Goal: Information Seeking & Learning: Check status

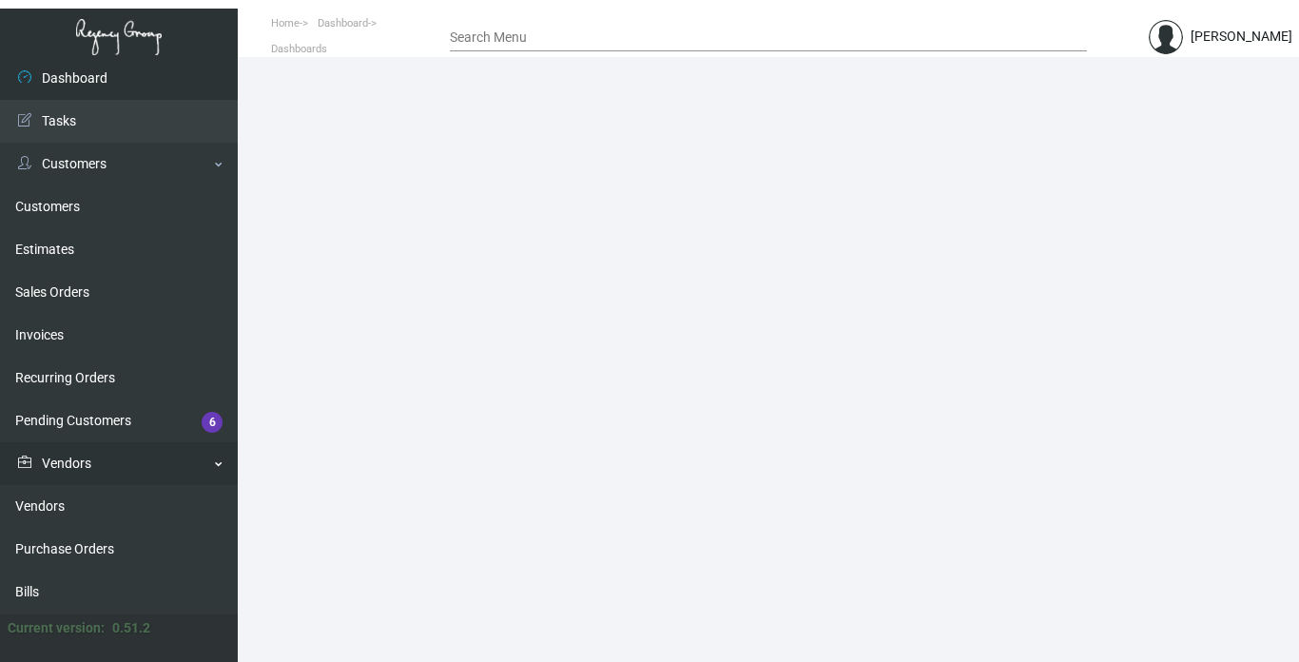
scroll to position [285, 0]
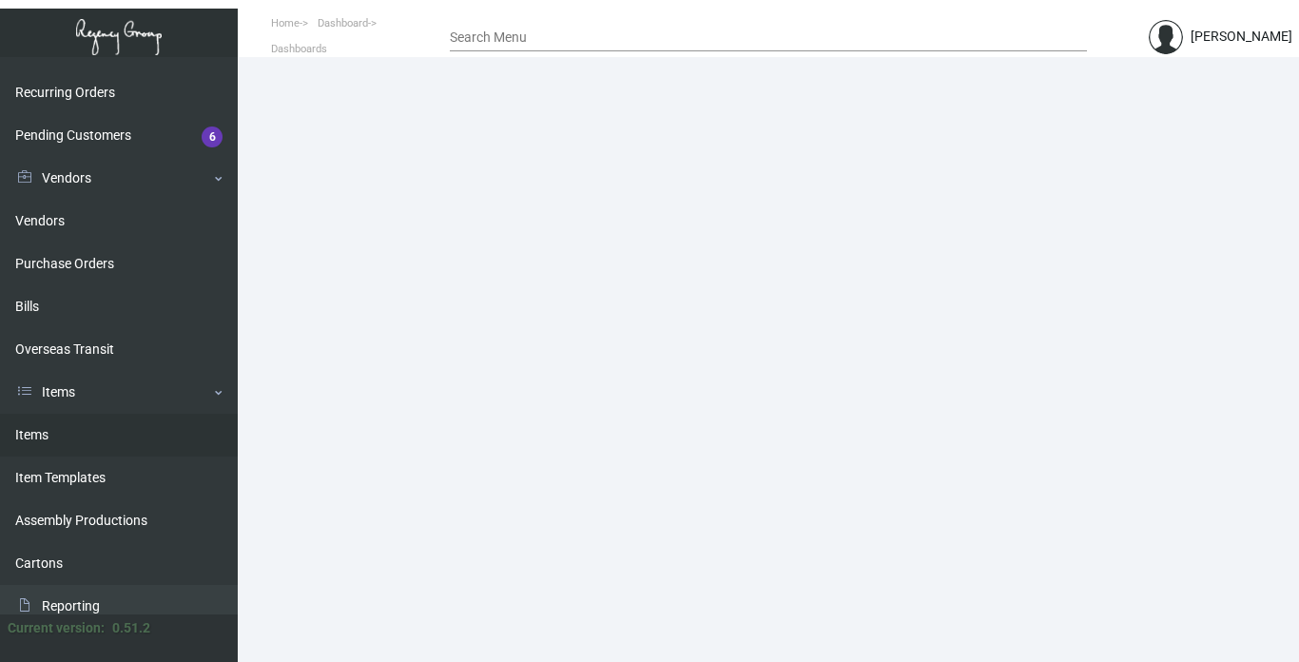
click at [48, 433] on link "Items" at bounding box center [119, 435] width 238 height 43
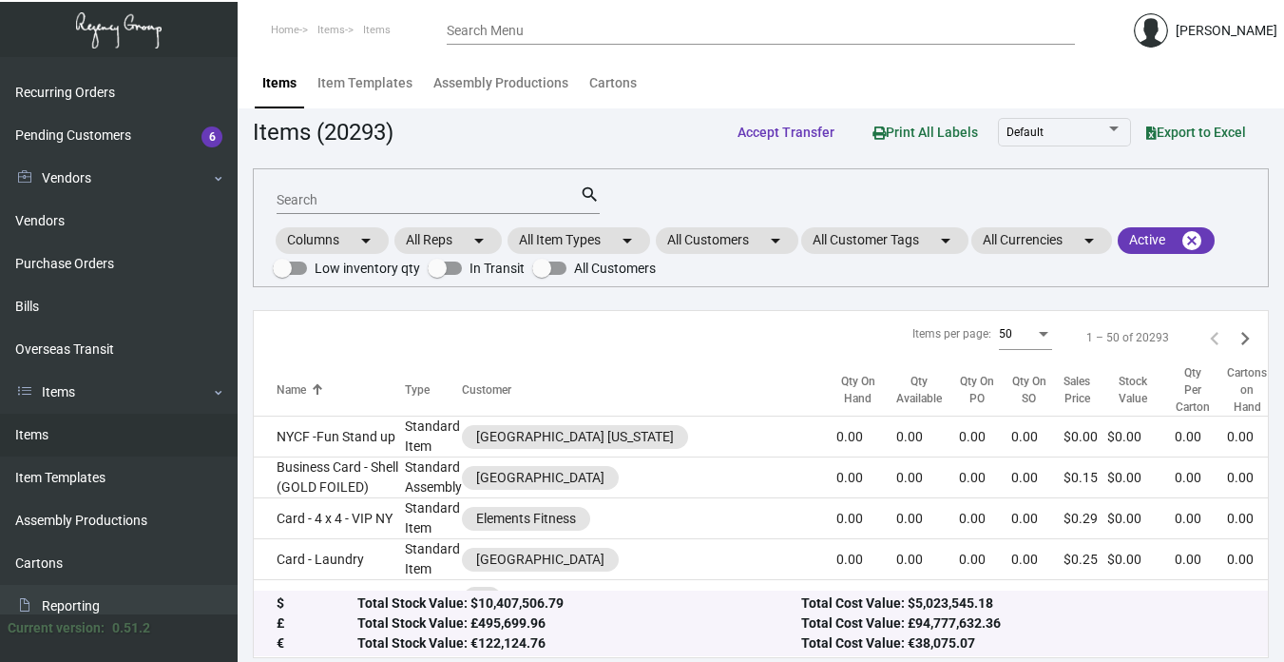
click at [348, 194] on input "Search" at bounding box center [428, 200] width 303 height 15
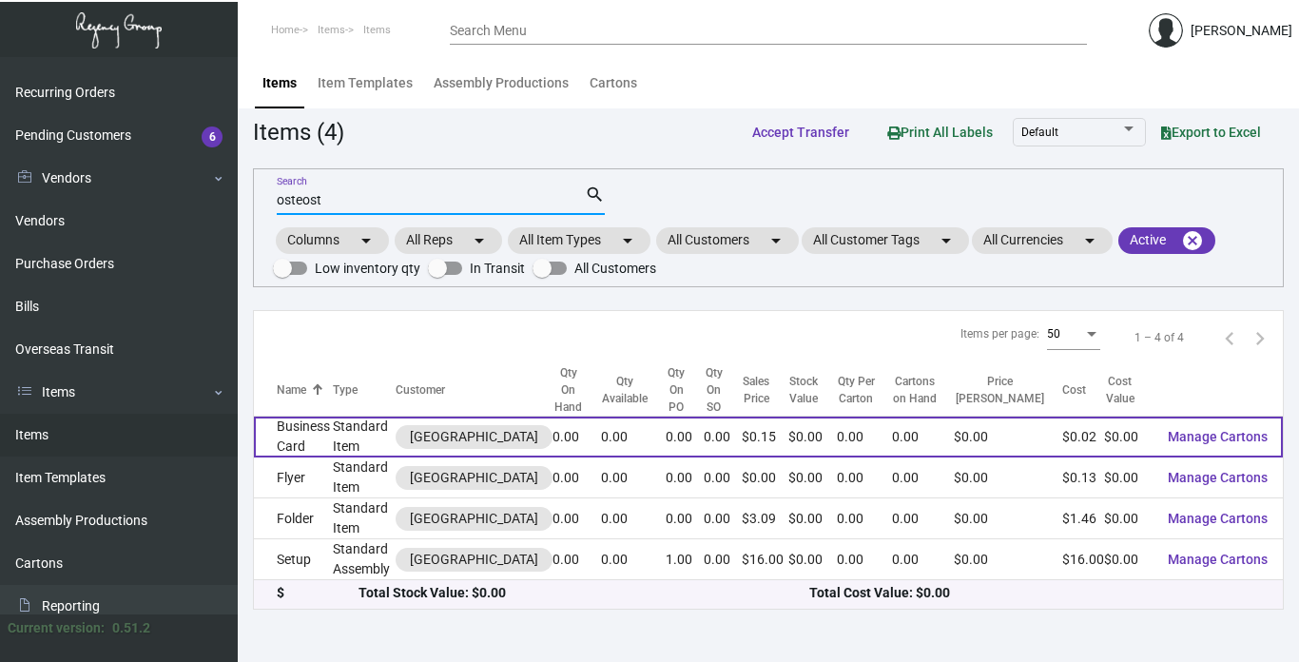
type input "osteost"
click at [296, 433] on td "Business Card" at bounding box center [293, 436] width 79 height 41
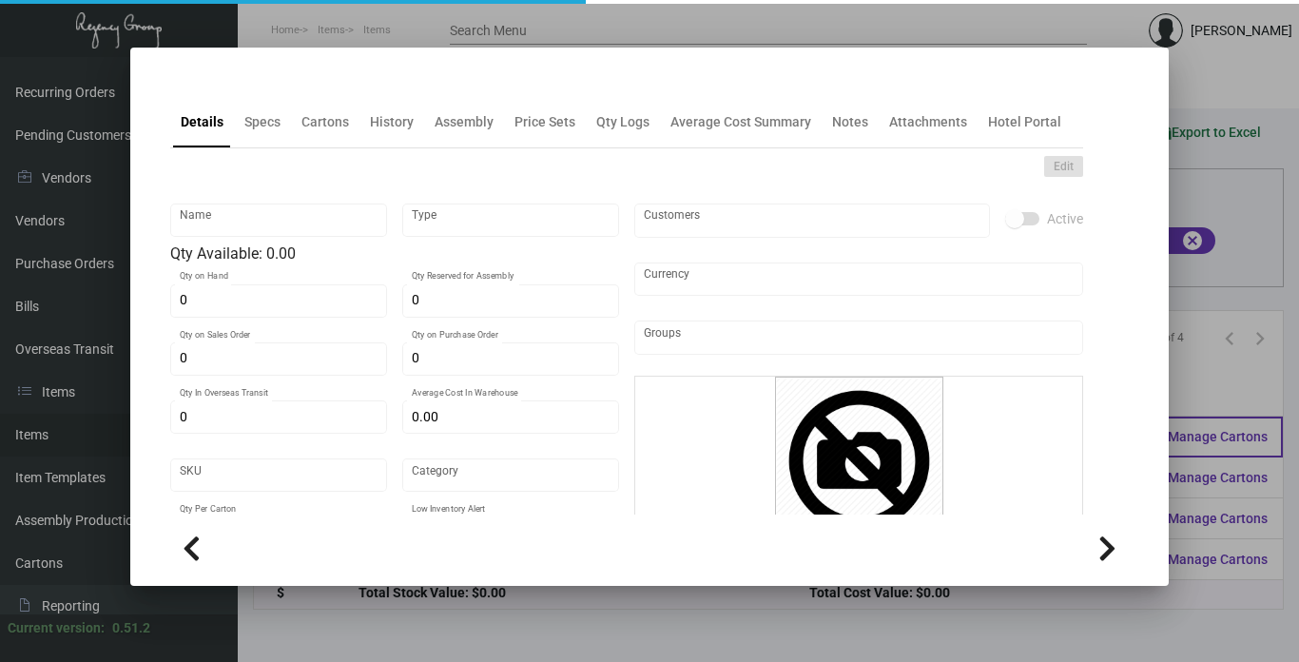
type input "Business Card"
type input "Standard Item"
type input "$ 0.00"
type input "Standard"
type input "$ 0.02356"
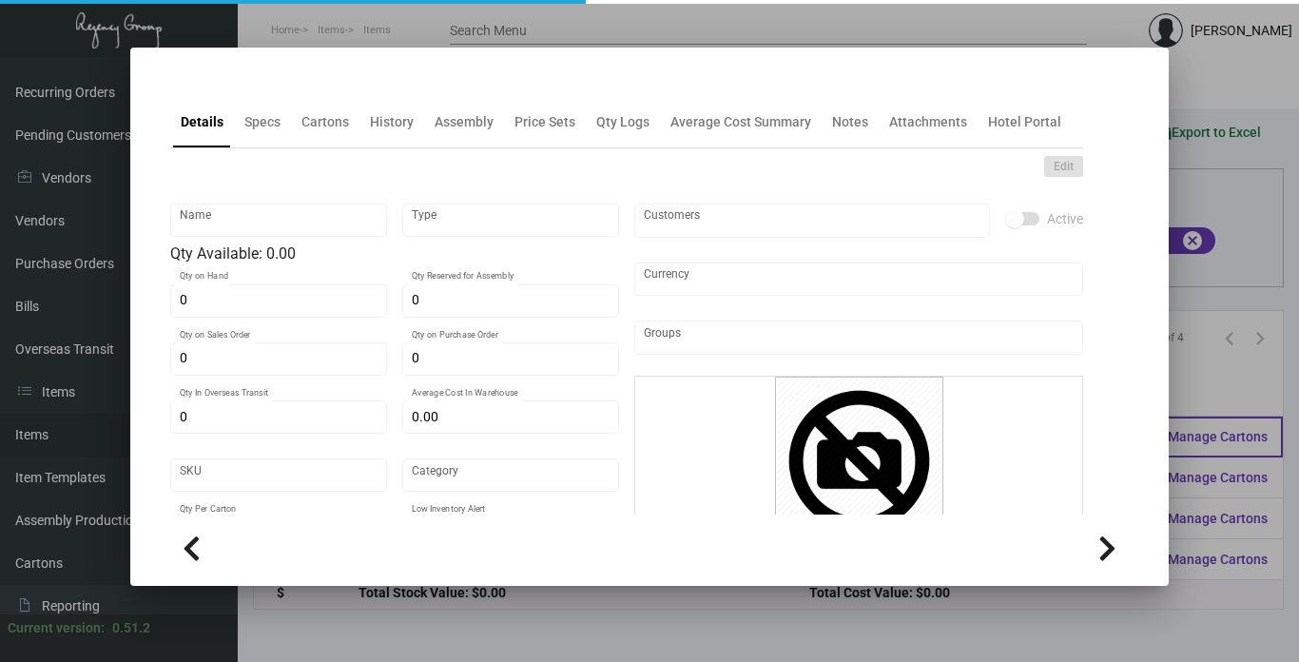
type input "$ 0.15"
checkbox input "true"
type input "United States Dollar $"
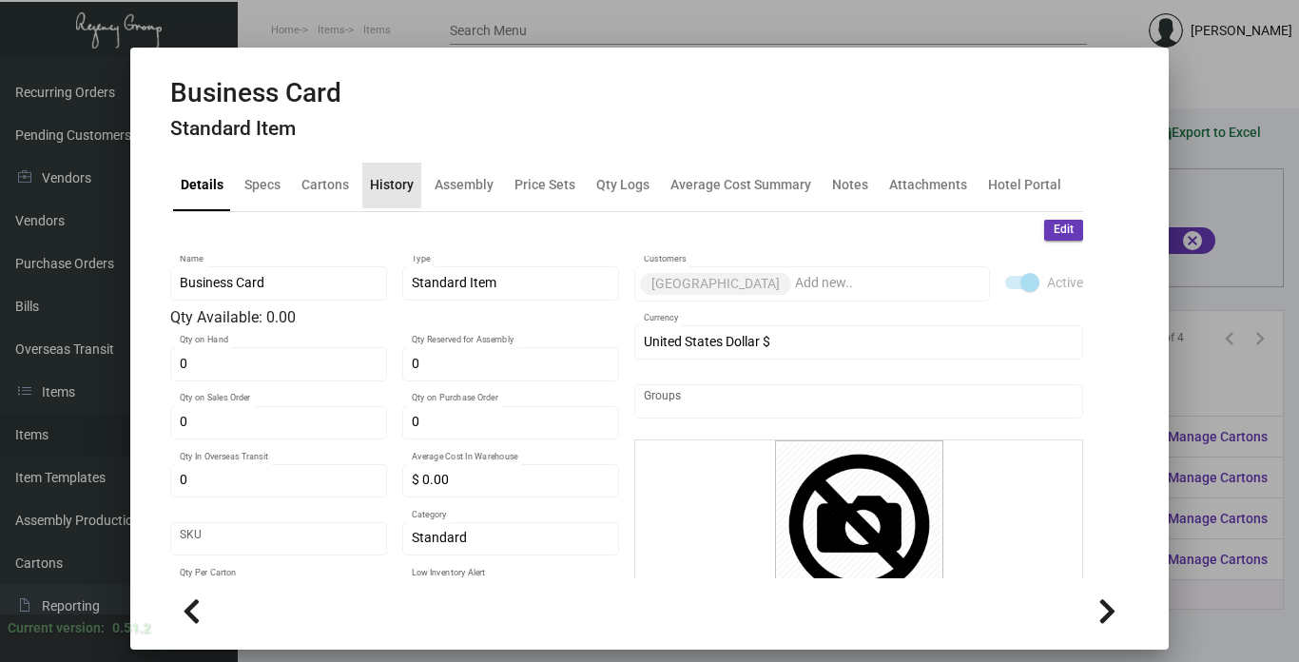
click at [394, 189] on div "History" at bounding box center [392, 185] width 44 height 20
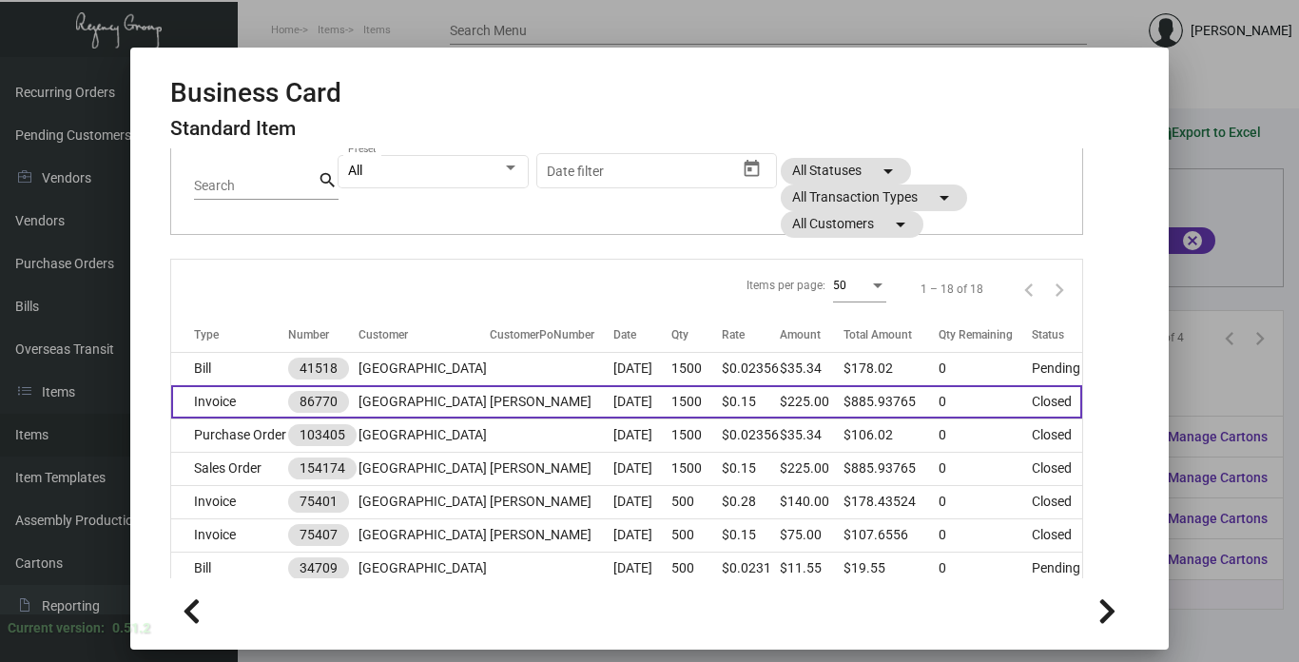
scroll to position [190, 0]
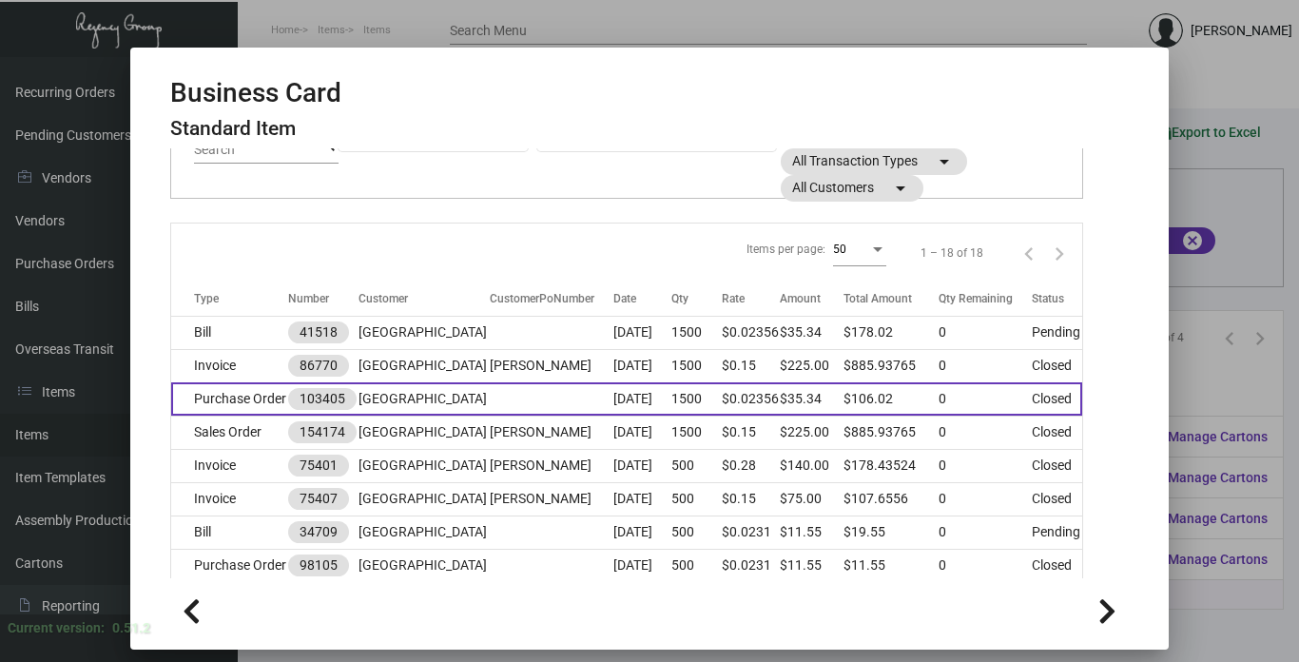
click at [432, 415] on td "[GEOGRAPHIC_DATA]" at bounding box center [423, 398] width 131 height 33
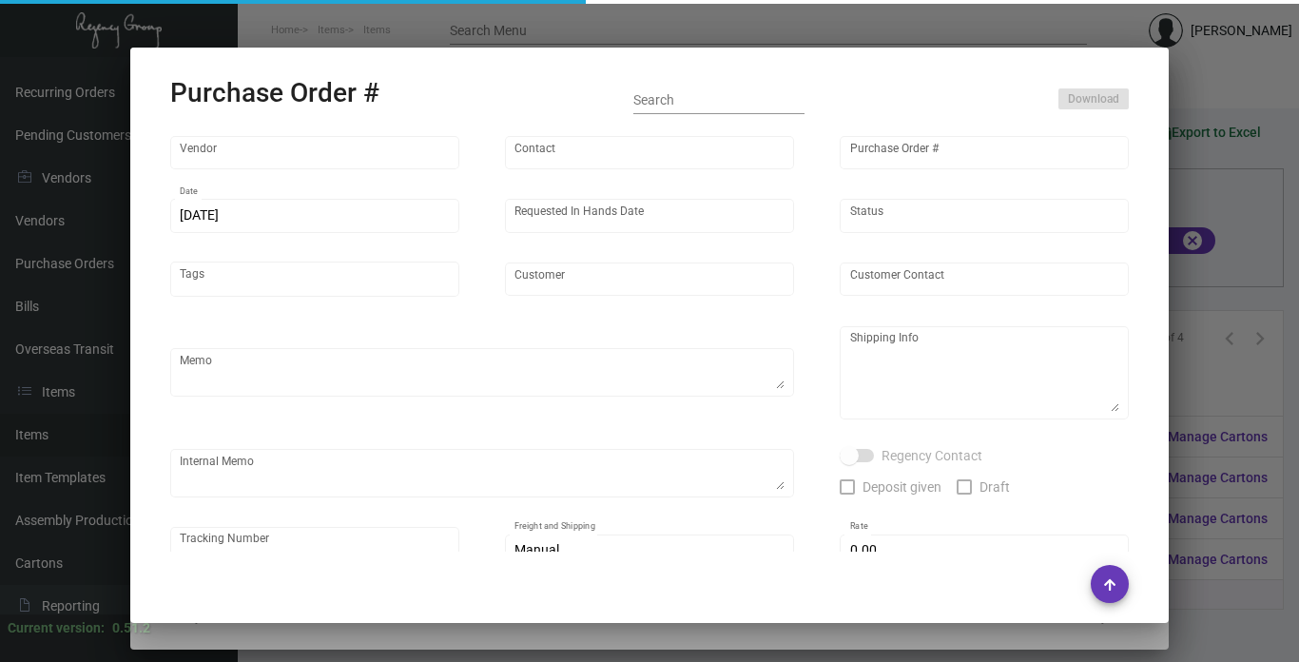
type input "4 Over"
type input "103405"
type input "[DATE]"
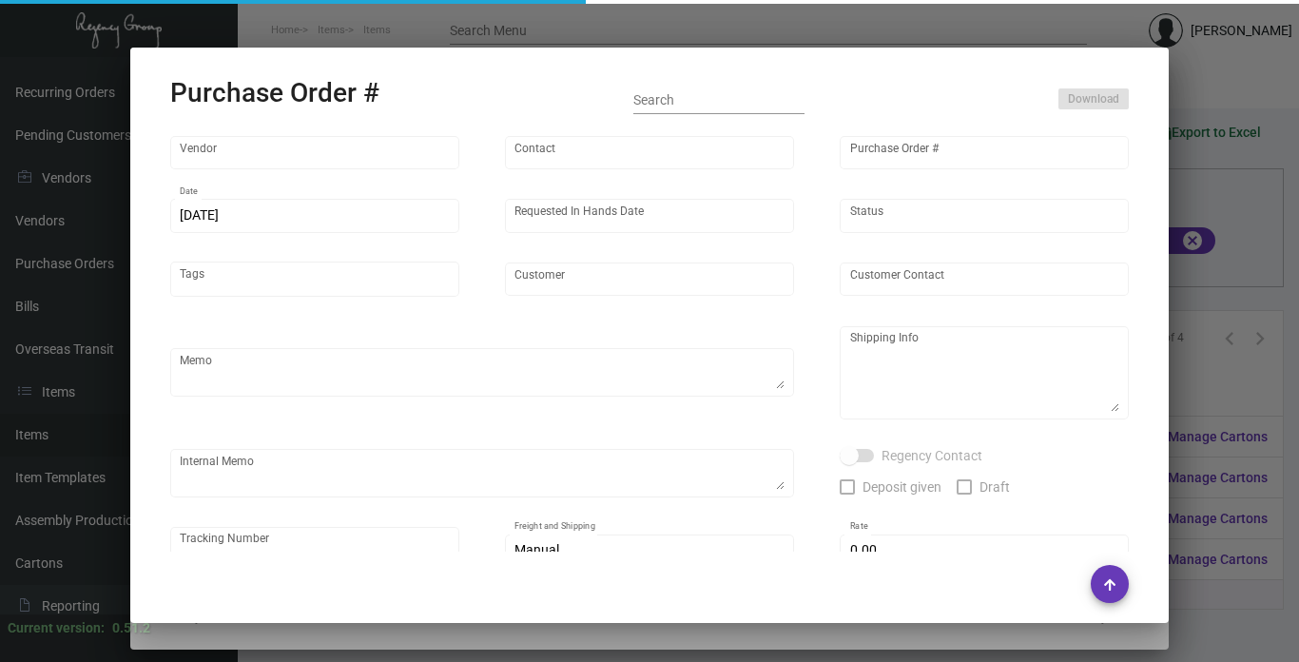
type input "[GEOGRAPHIC_DATA]"
type input "[PERSON_NAME]"
type textarea "[GEOGRAPHIC_DATA] - [PERSON_NAME] [STREET_ADDRESS][US_STATE]"
type textarea "Dropship. $24. J4428067623 Order # 004599594"
type input "$ 0.00"
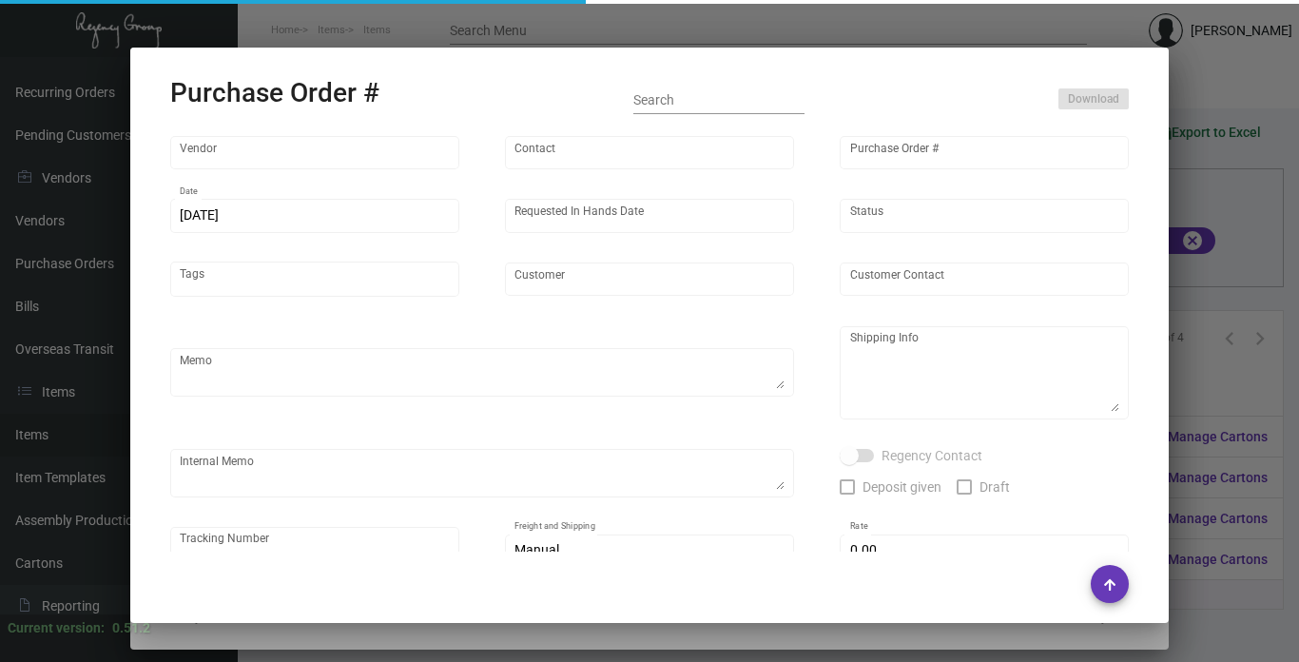
type input "United States Dollar $"
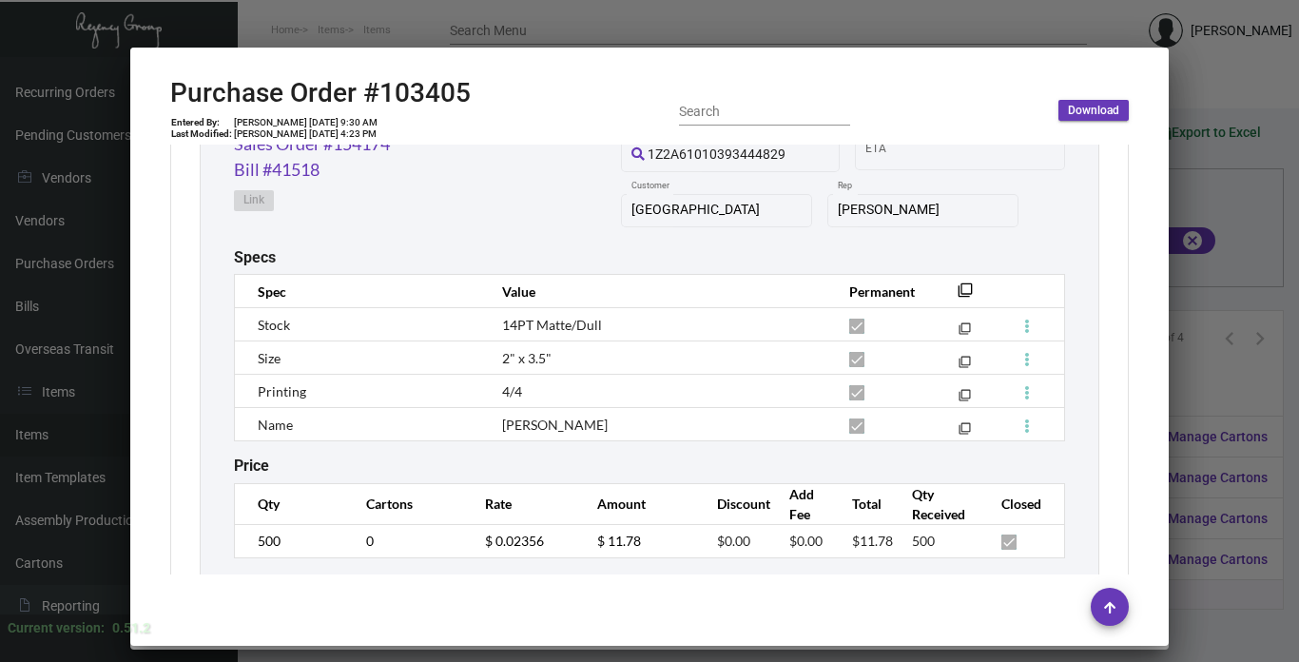
scroll to position [2331, 0]
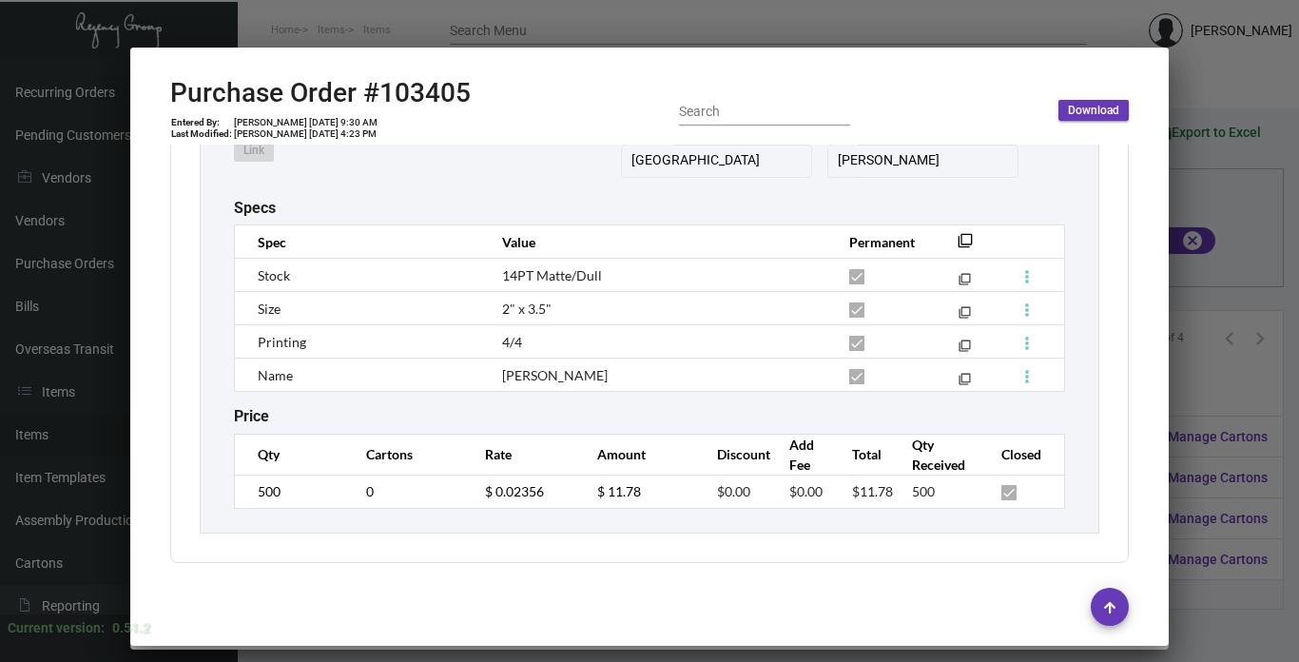
click at [1192, 383] on div at bounding box center [649, 331] width 1299 height 662
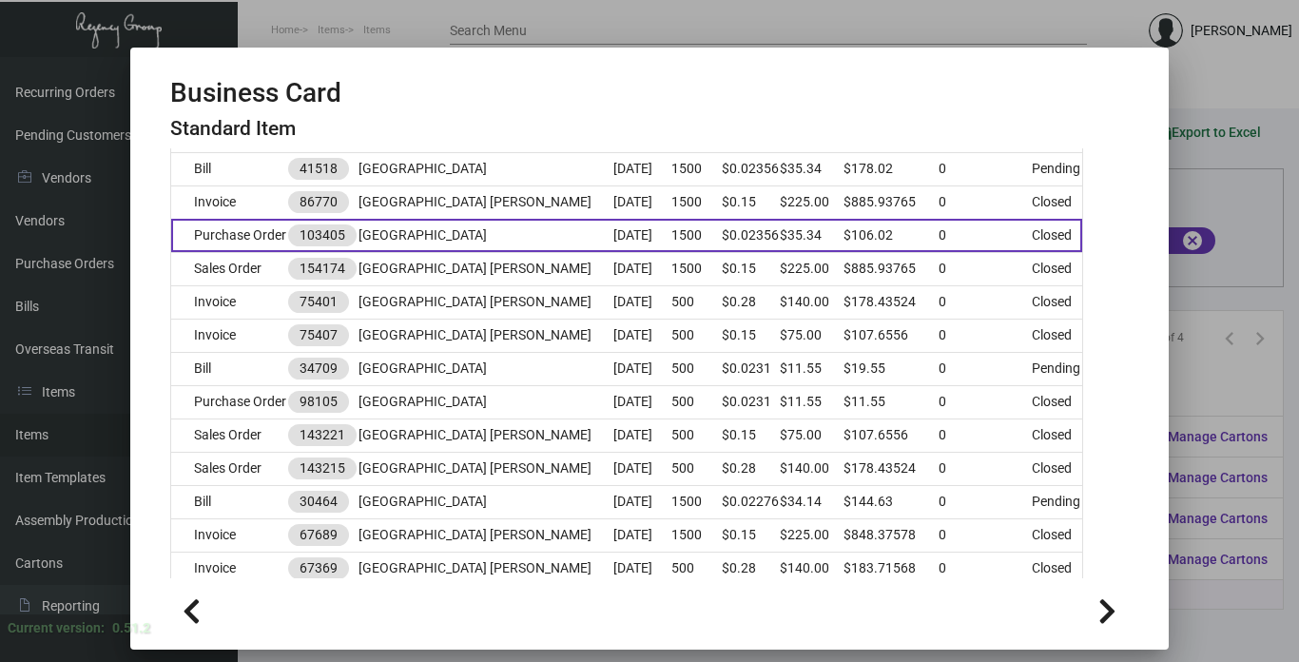
scroll to position [380, 0]
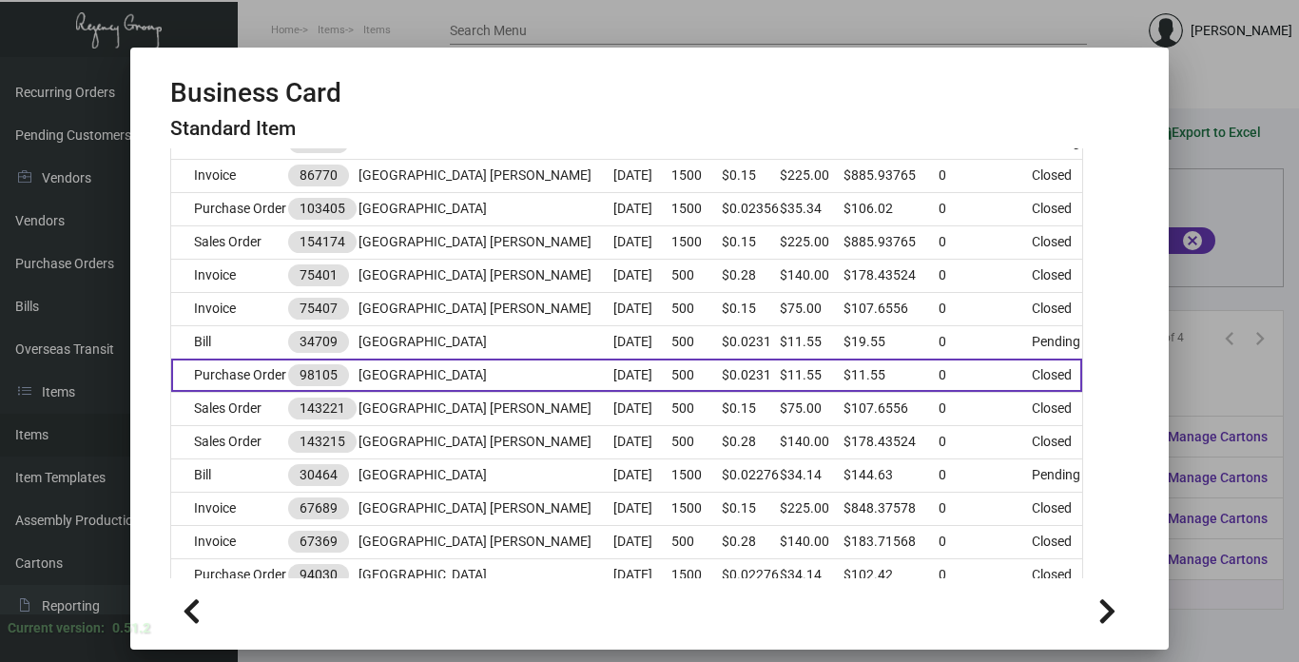
click at [501, 392] on td at bounding box center [552, 374] width 125 height 33
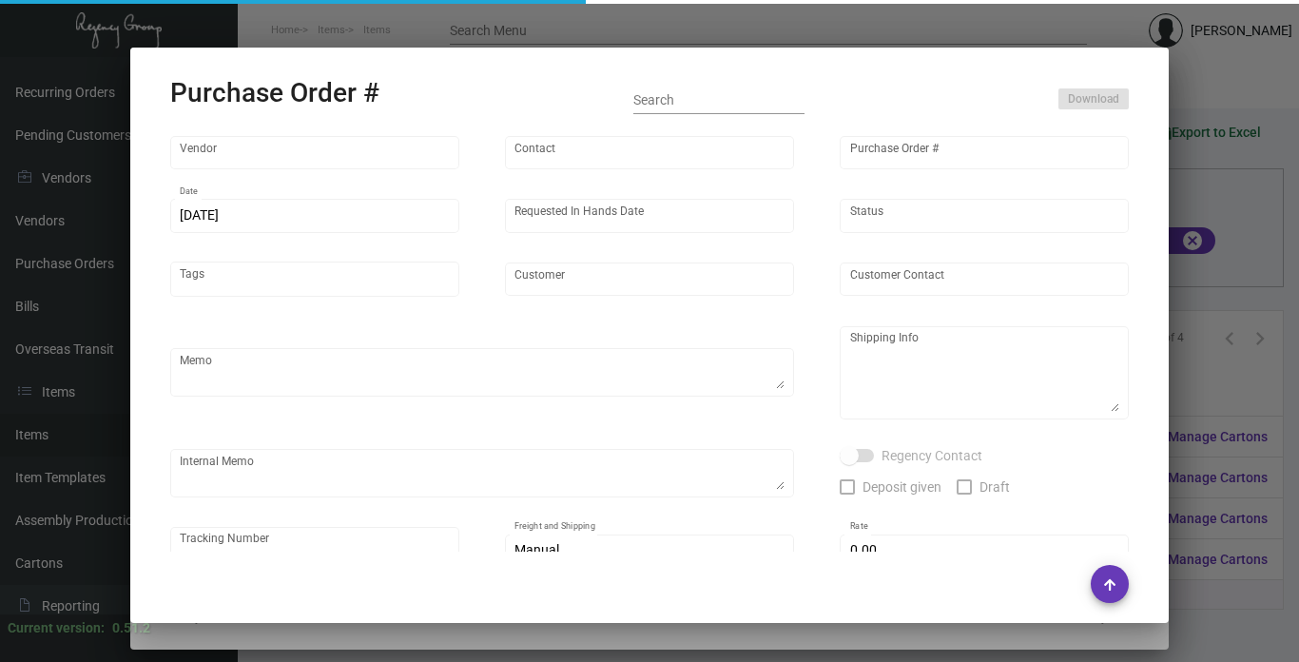
type input "4 Over"
type input "98105"
type input "[DATE]"
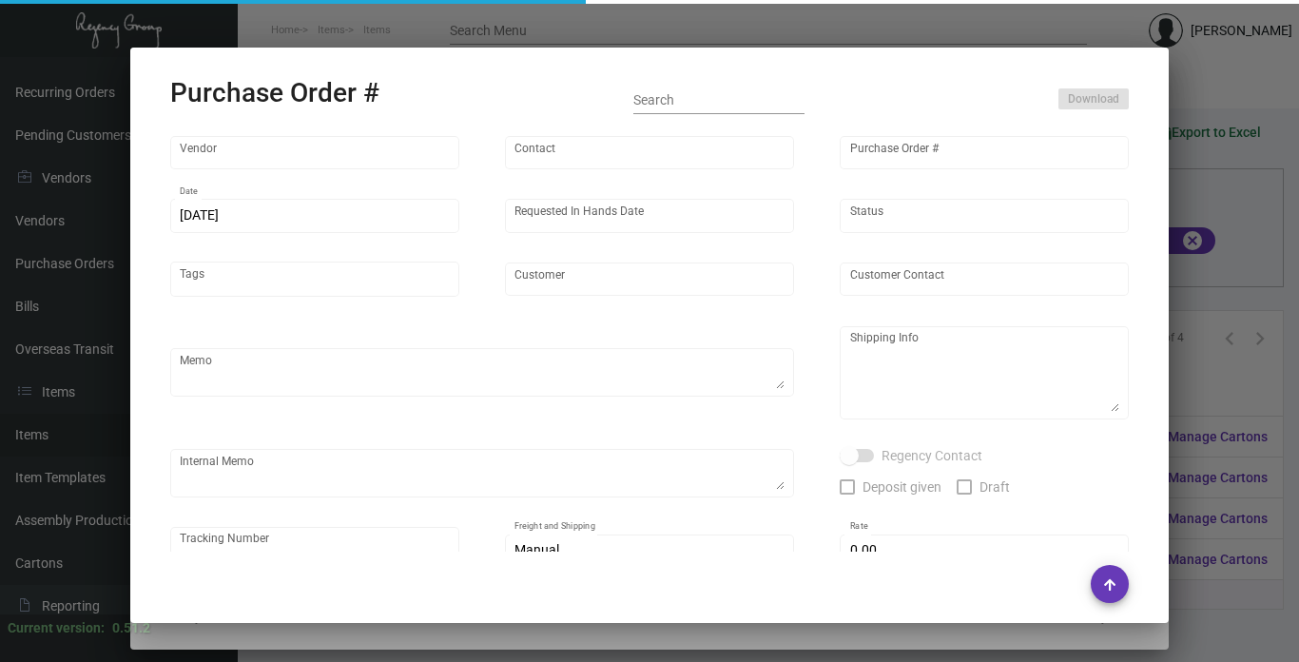
type input "[GEOGRAPHIC_DATA]"
type input "[PERSON_NAME]"
type textarea "[GEOGRAPHIC_DATA] - [PERSON_NAME] [STREET_ADDRESS][US_STATE]"
type textarea "Ships to [GEOGRAPHIC_DATA]($8) then messengered. - B3521141918"
type input "$ 0.00"
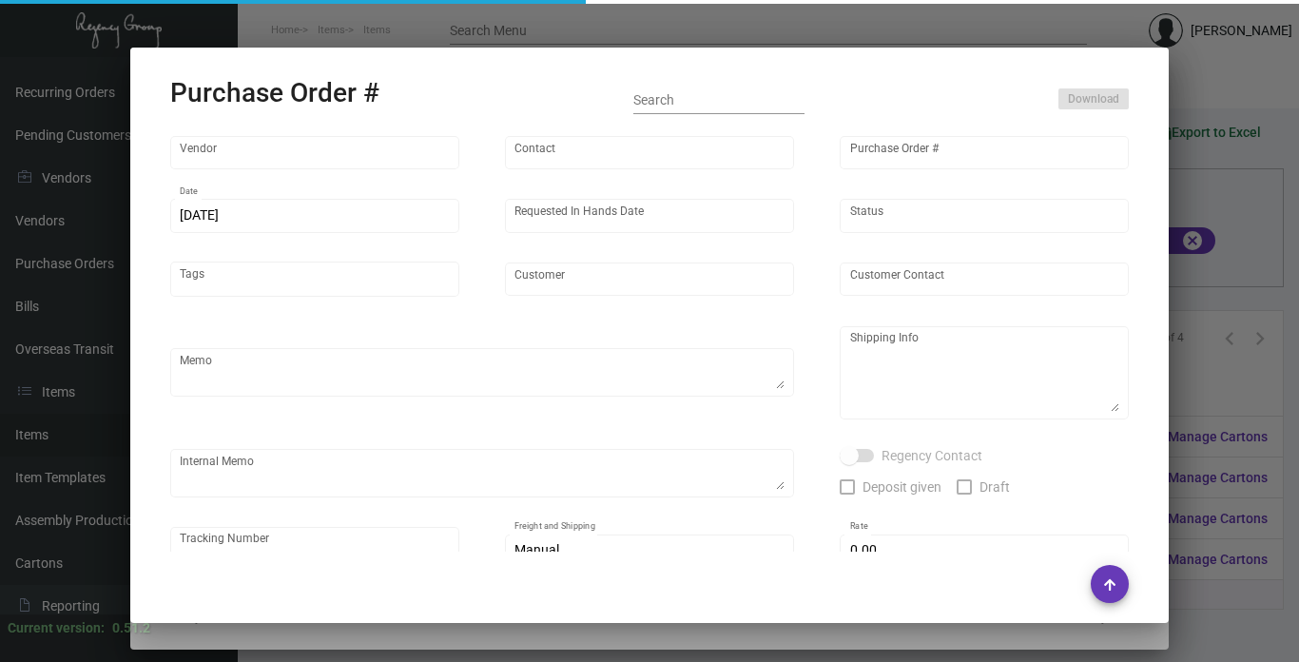
type input "United States Dollar $"
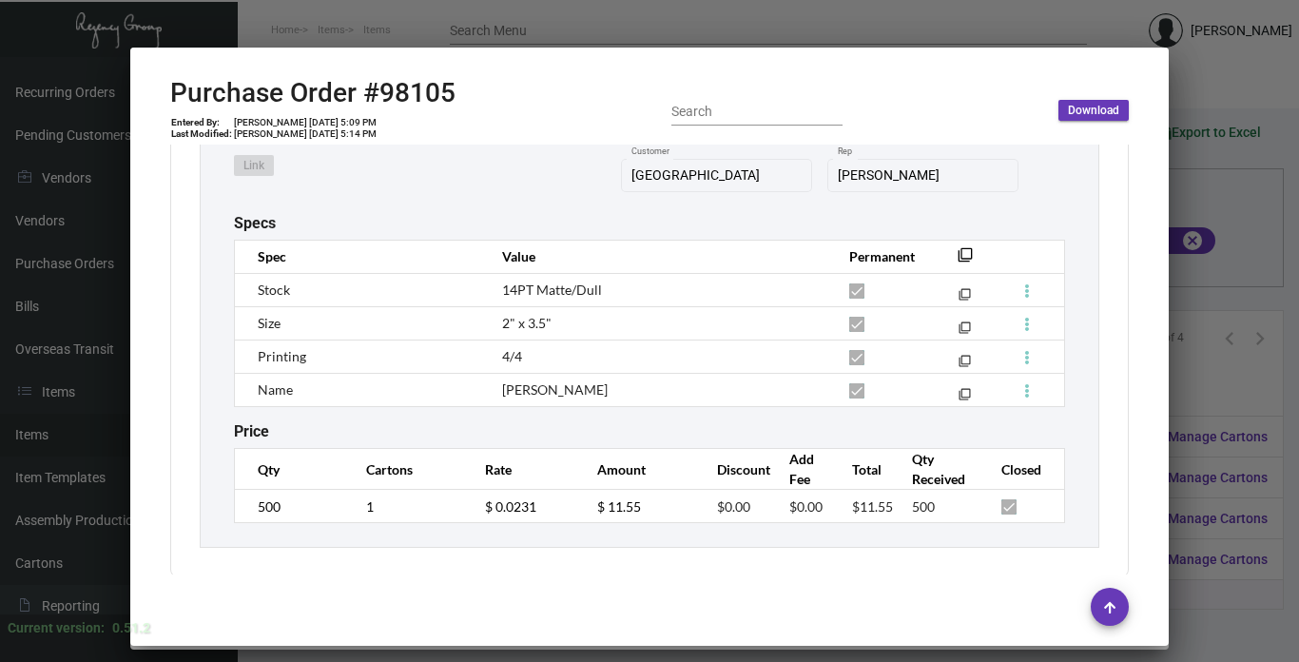
scroll to position [1077, 0]
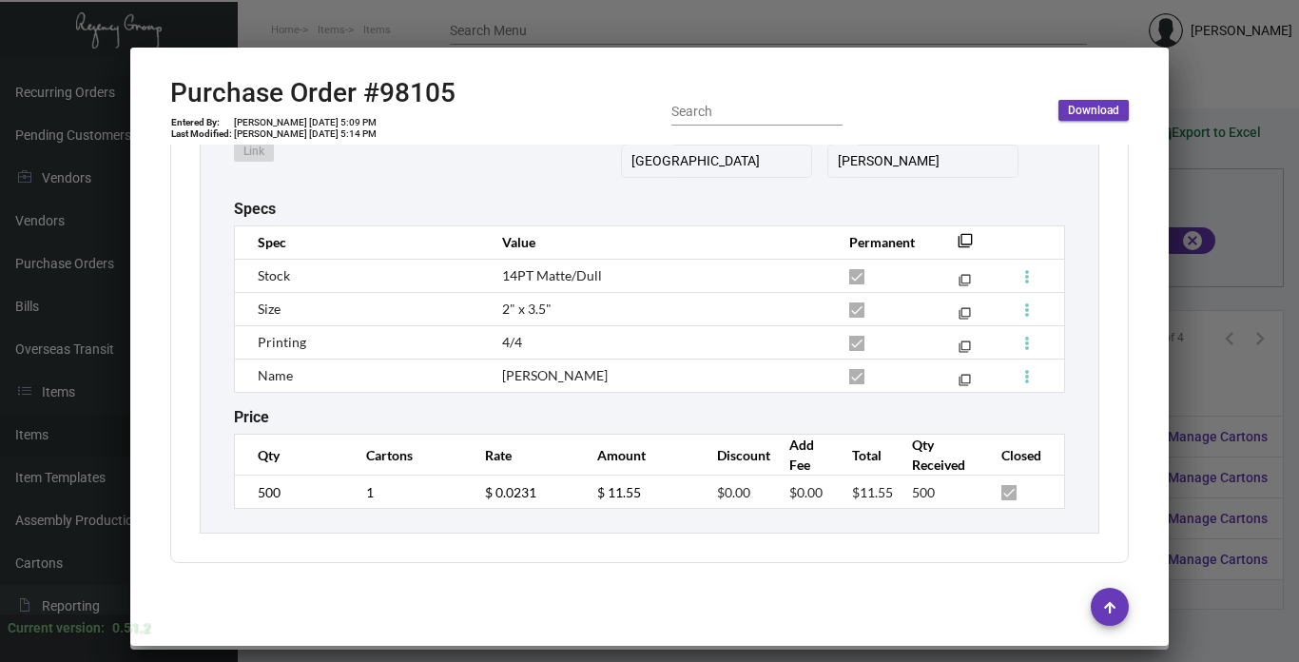
click at [1193, 390] on div at bounding box center [649, 331] width 1299 height 662
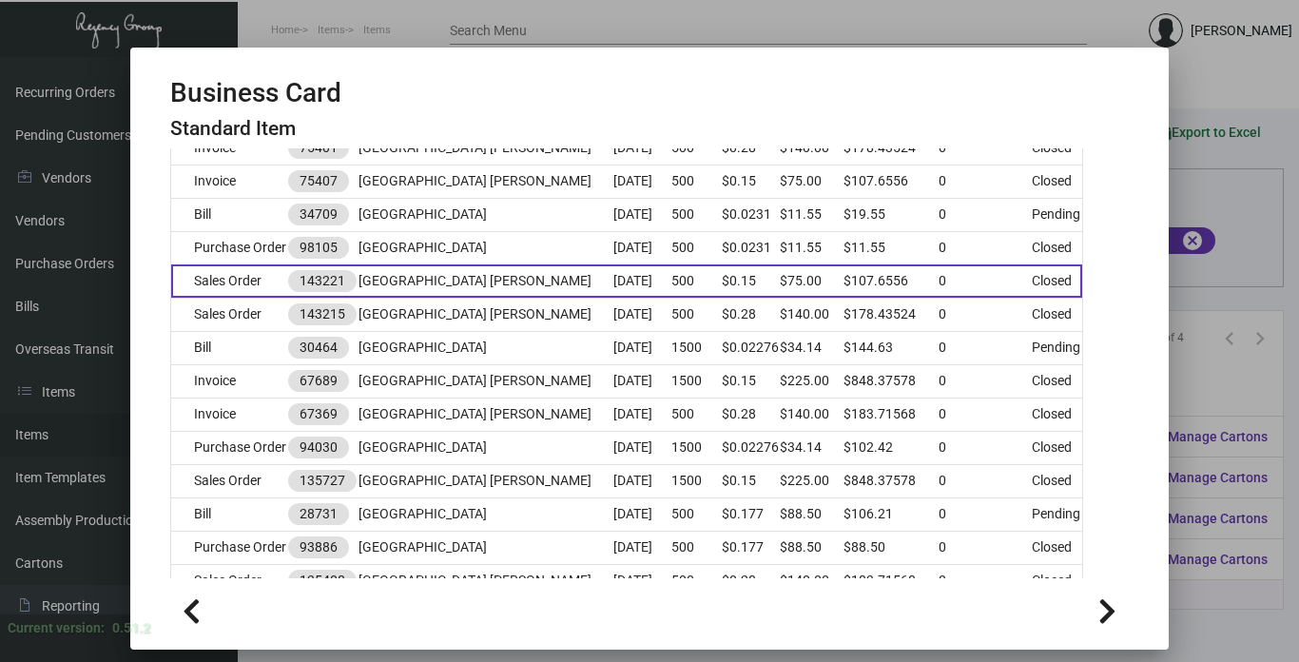
scroll to position [570, 0]
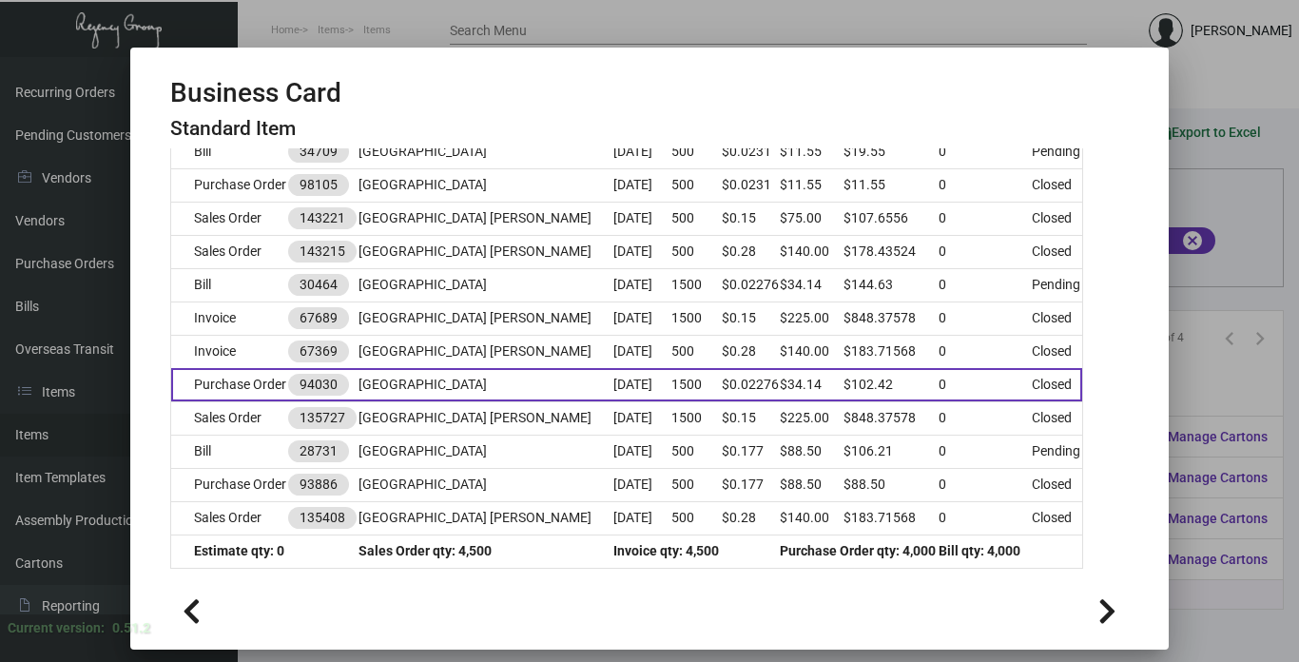
click at [584, 401] on td at bounding box center [552, 384] width 125 height 33
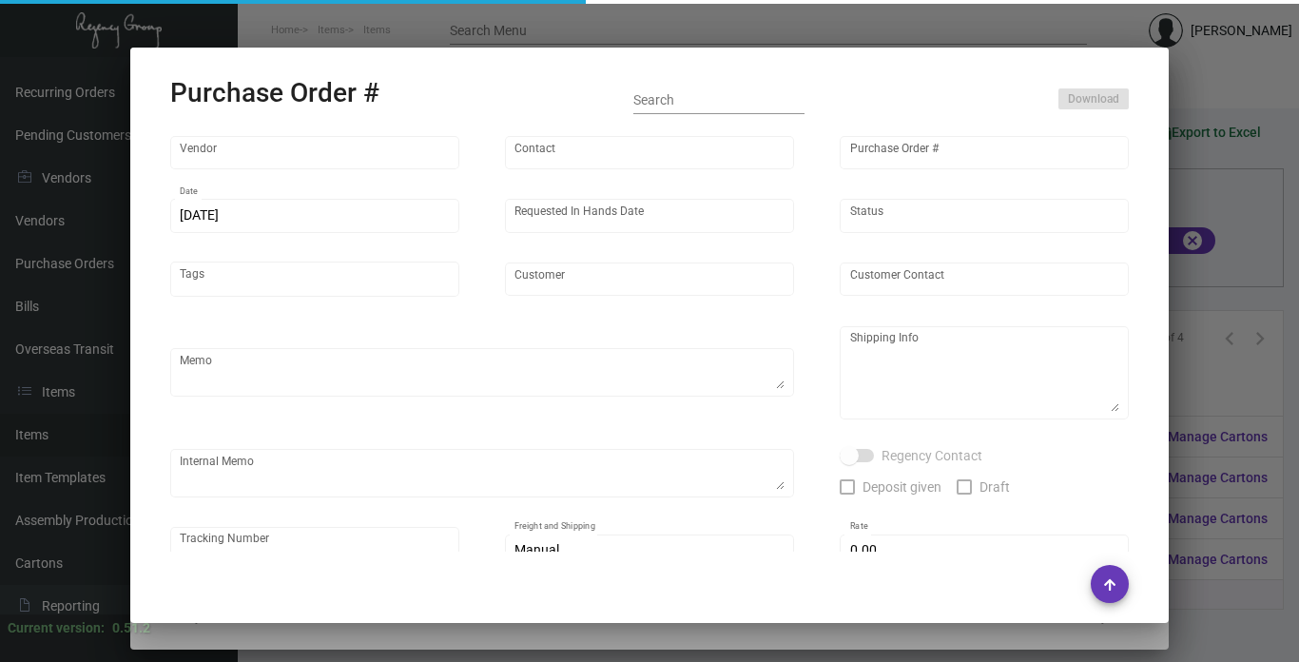
type input "4 Over"
type input "94030"
type input "[DATE]"
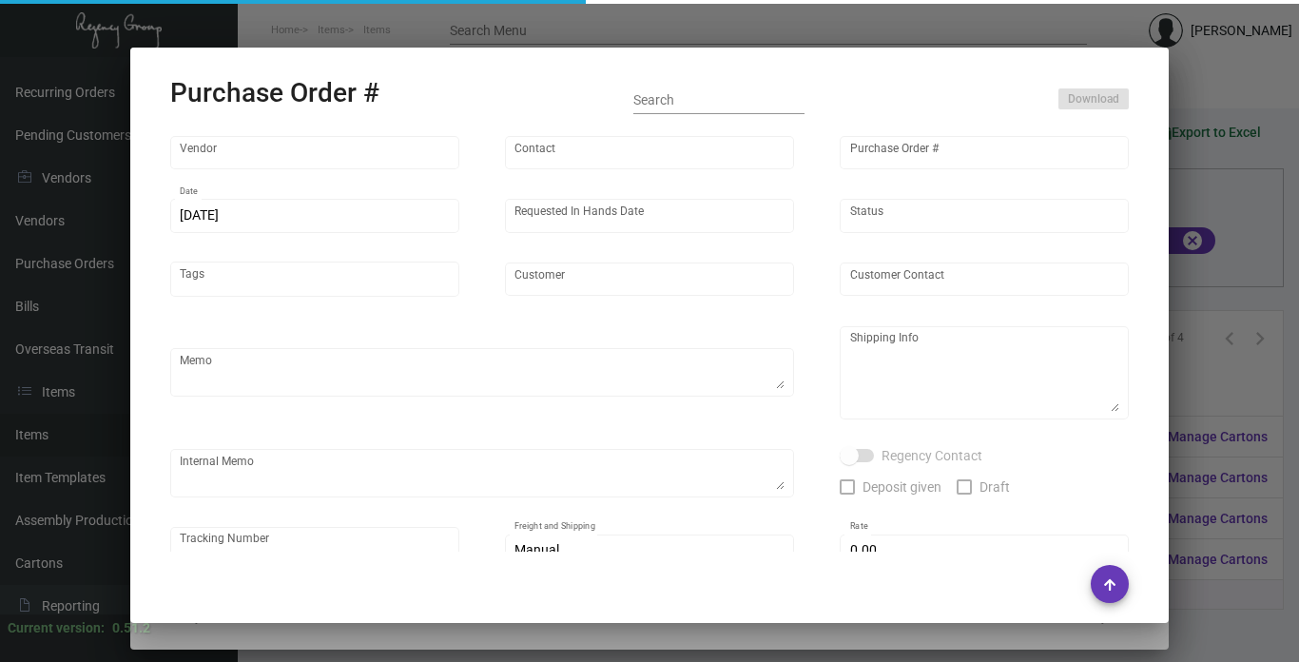
type input "[GEOGRAPHIC_DATA]"
type input "[PERSON_NAME]"
type textarea "[GEOGRAPHIC_DATA] - [PERSON_NAME] [STREET_ADDRESS][US_STATE]"
type textarea "Ships to [GEOGRAPHIC_DATA] then messengered. -- B2694128490"
type input "$ 0.00"
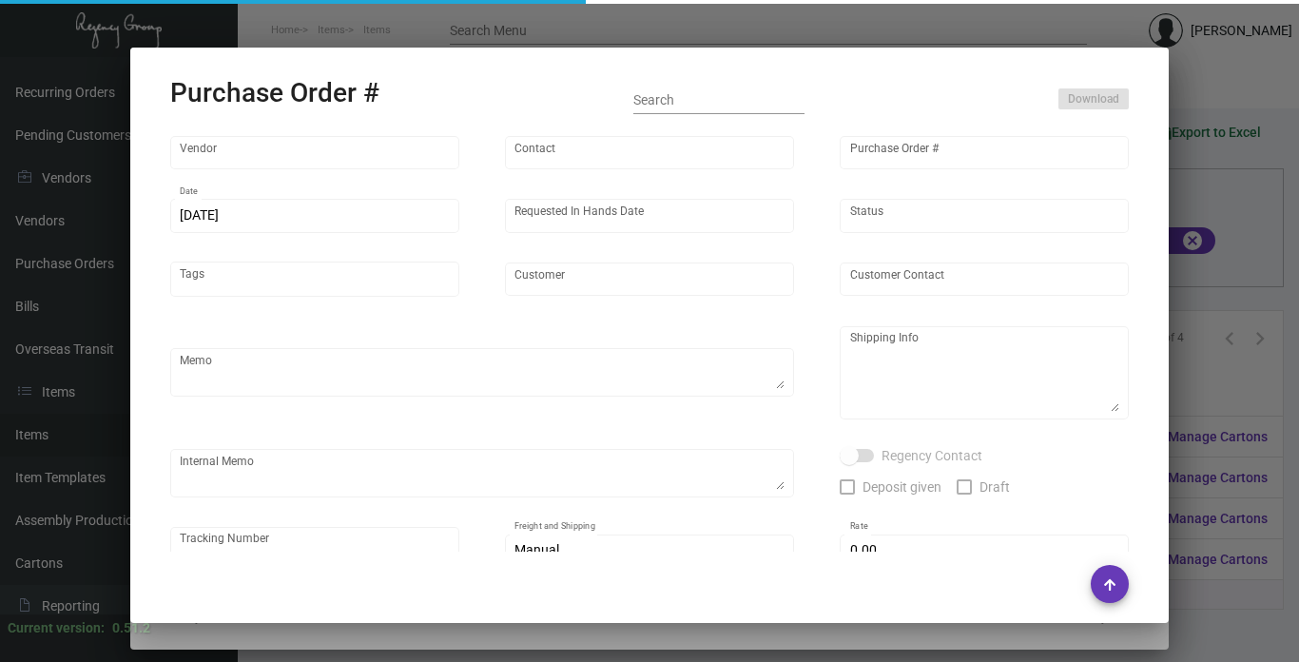
type input "United States Dollar $"
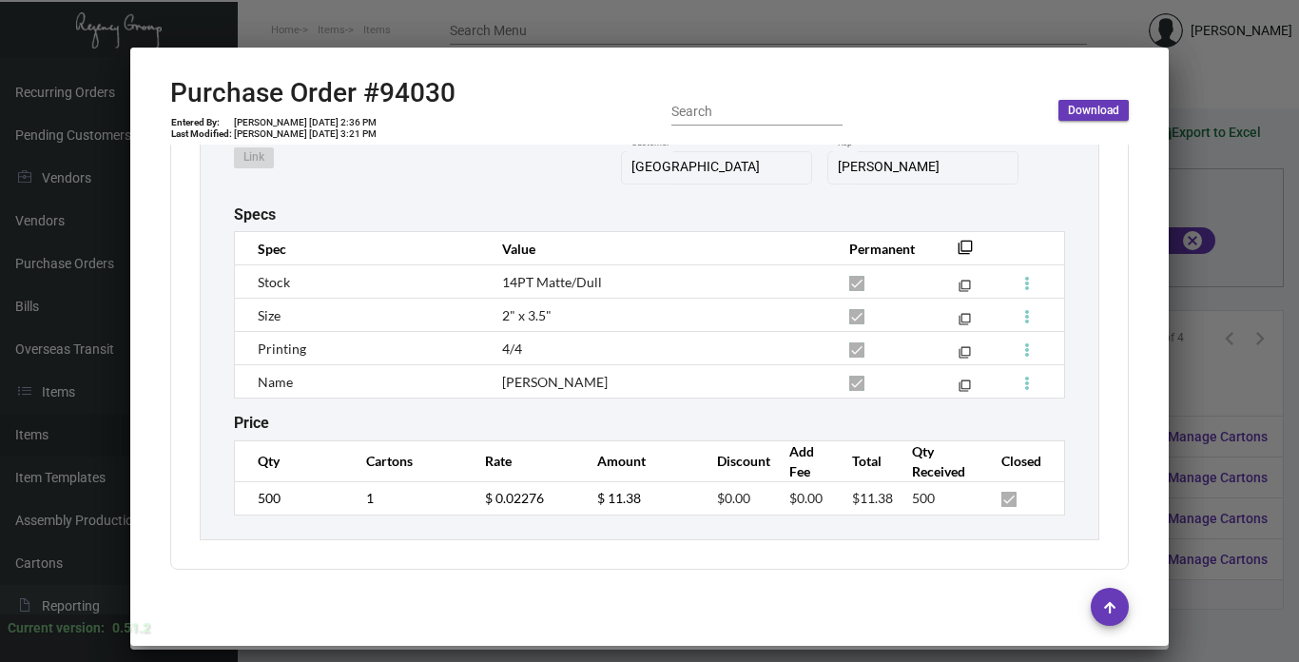
scroll to position [2331, 0]
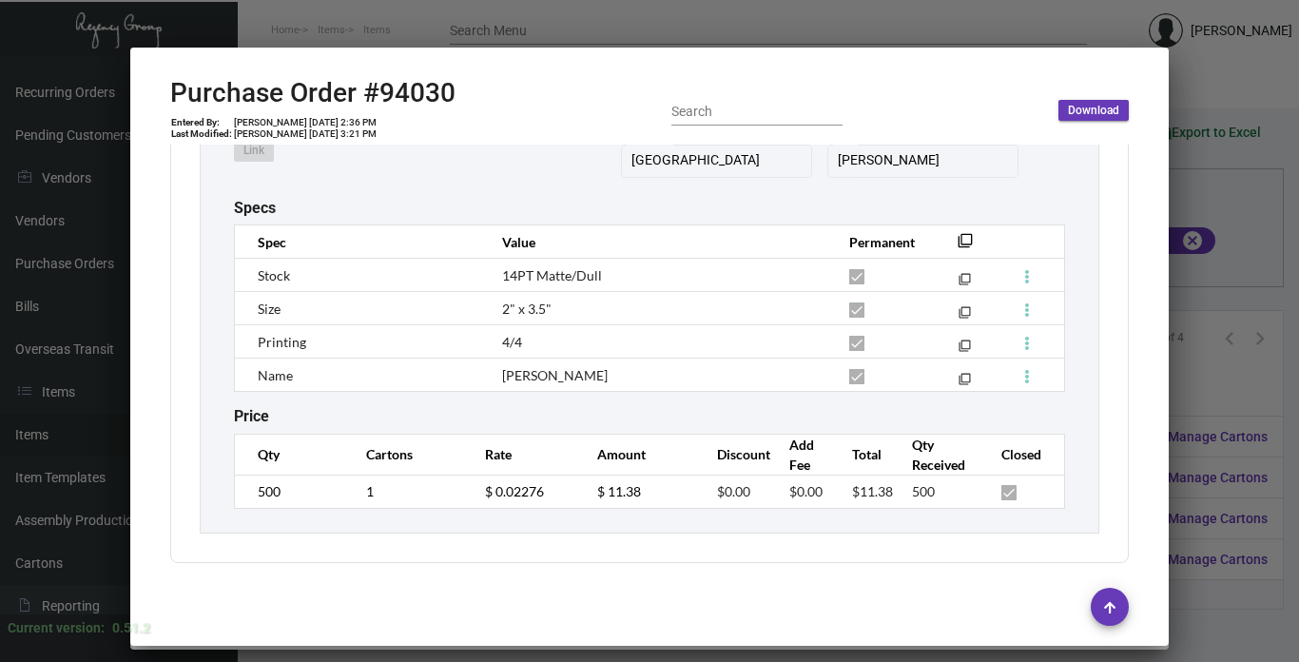
click at [1208, 370] on div at bounding box center [649, 331] width 1299 height 662
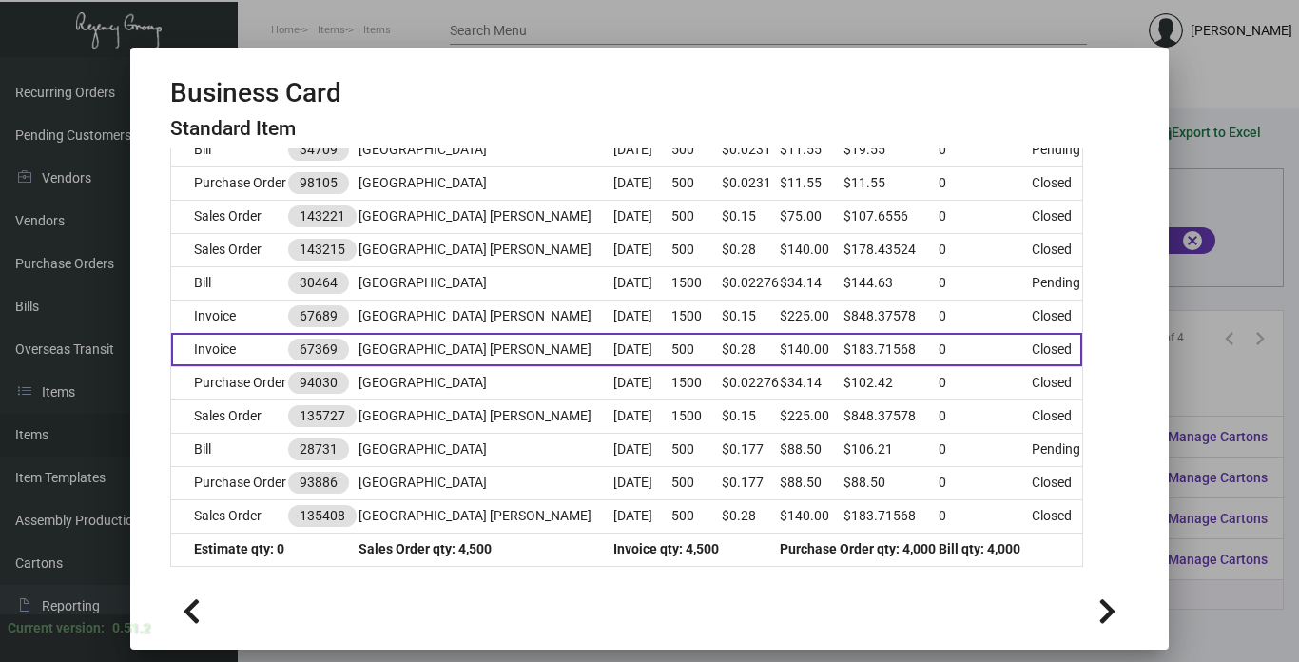
scroll to position [718, 0]
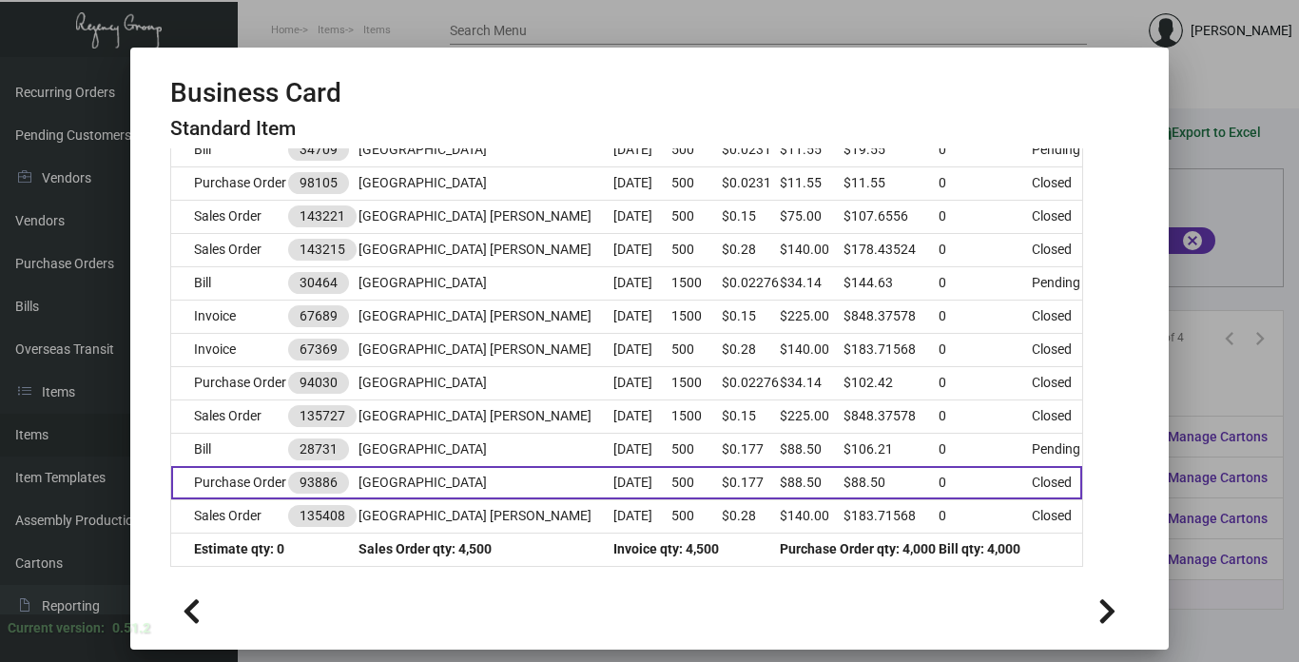
click at [482, 468] on td "[GEOGRAPHIC_DATA]" at bounding box center [423, 482] width 131 height 33
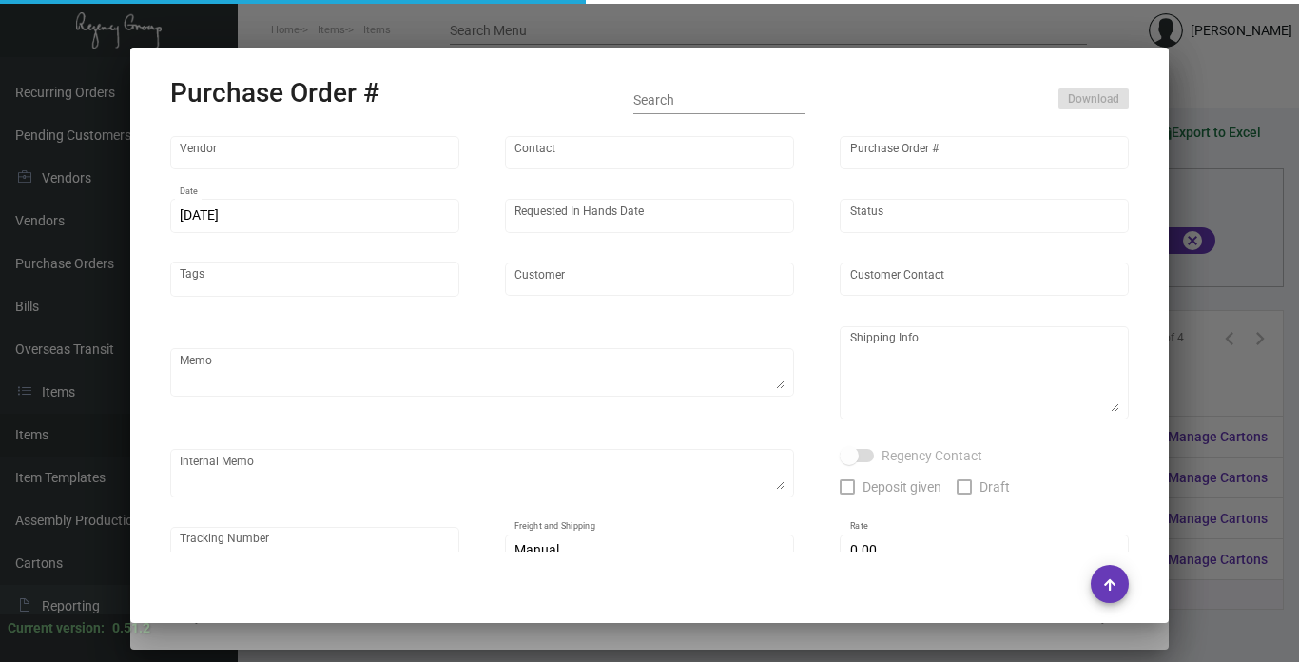
type input "4 Over"
type input "93886"
type input "[DATE]"
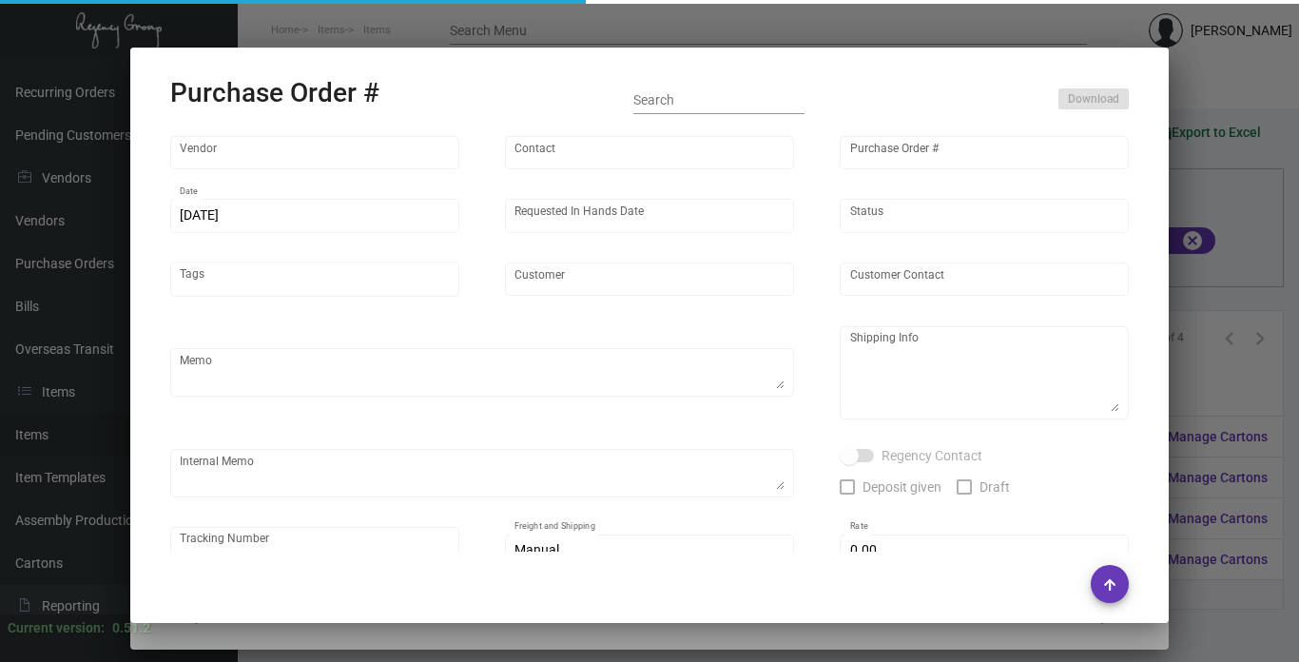
type input "[GEOGRAPHIC_DATA]"
type input "[PERSON_NAME]"
type textarea "[GEOGRAPHIC_DATA] - [PERSON_NAME] [STREET_ADDRESS][US_STATE]"
type textarea "Rush order from [PERSON_NAME]. Drop Ship with 2nd Day Air Shipping $17.71 -- B2…"
type input "$ 0.00"
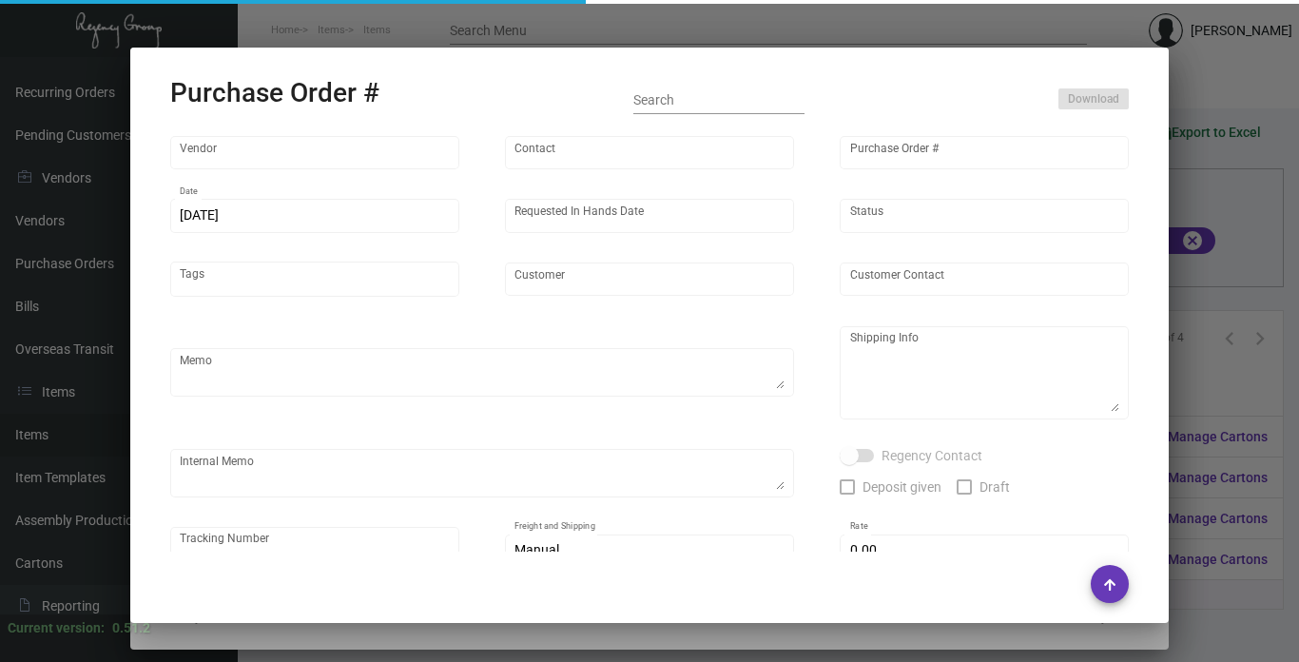
type input "United States Dollar $"
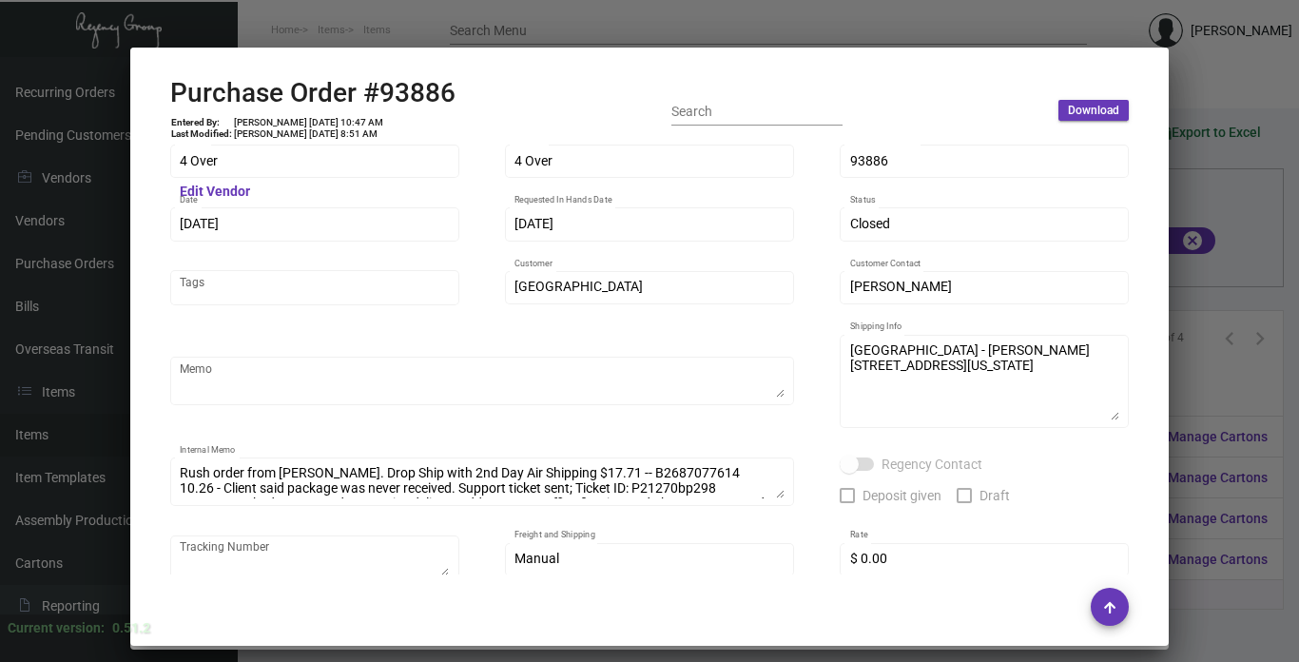
scroll to position [0, 0]
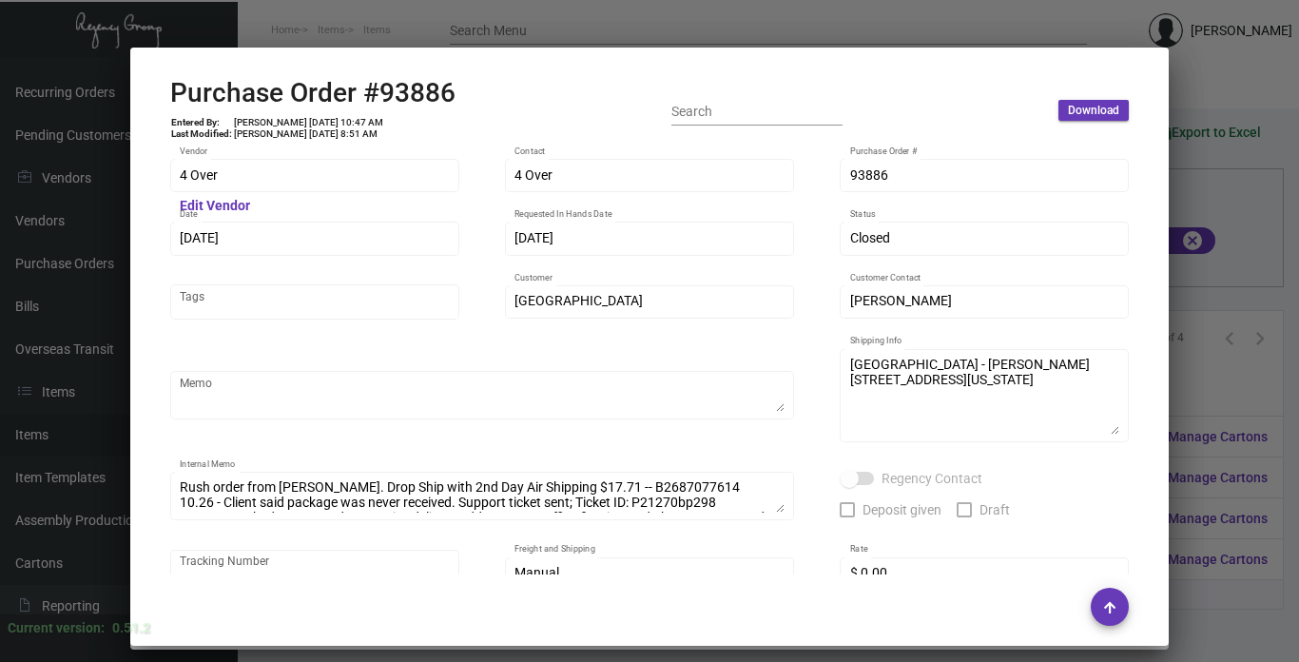
drag, startPoint x: 895, startPoint y: 185, endPoint x: 821, endPoint y: 183, distance: 74.2
click at [821, 183] on div "4 Over Vendor Edit Vendor 4 Over Contact 93886 Purchase Order # [DATE] Date [DA…" at bounding box center [649, 420] width 959 height 528
copy div
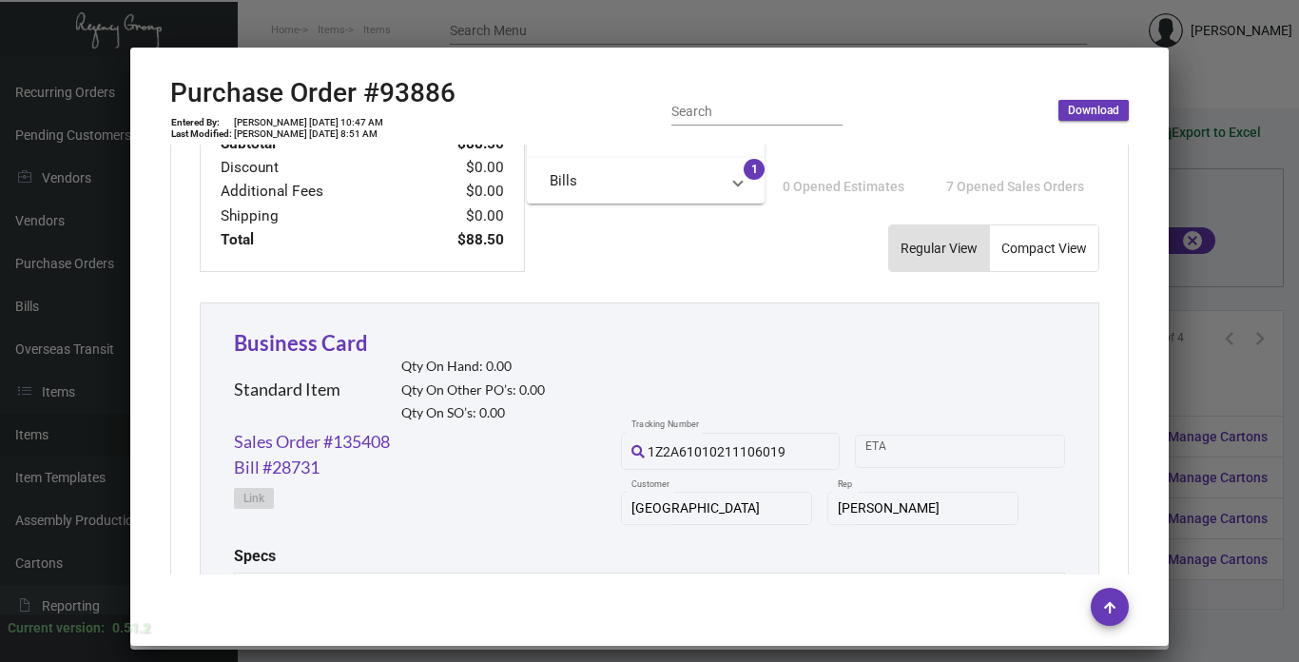
scroll to position [255, 0]
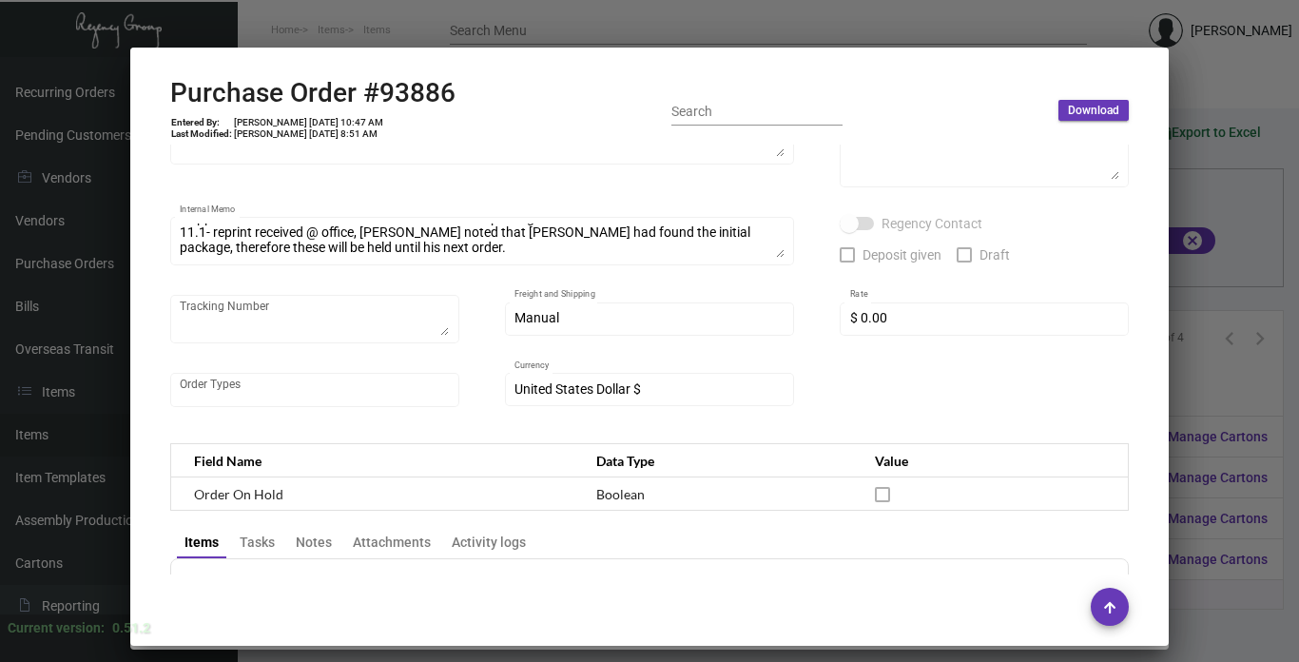
click at [1190, 381] on div at bounding box center [649, 331] width 1299 height 662
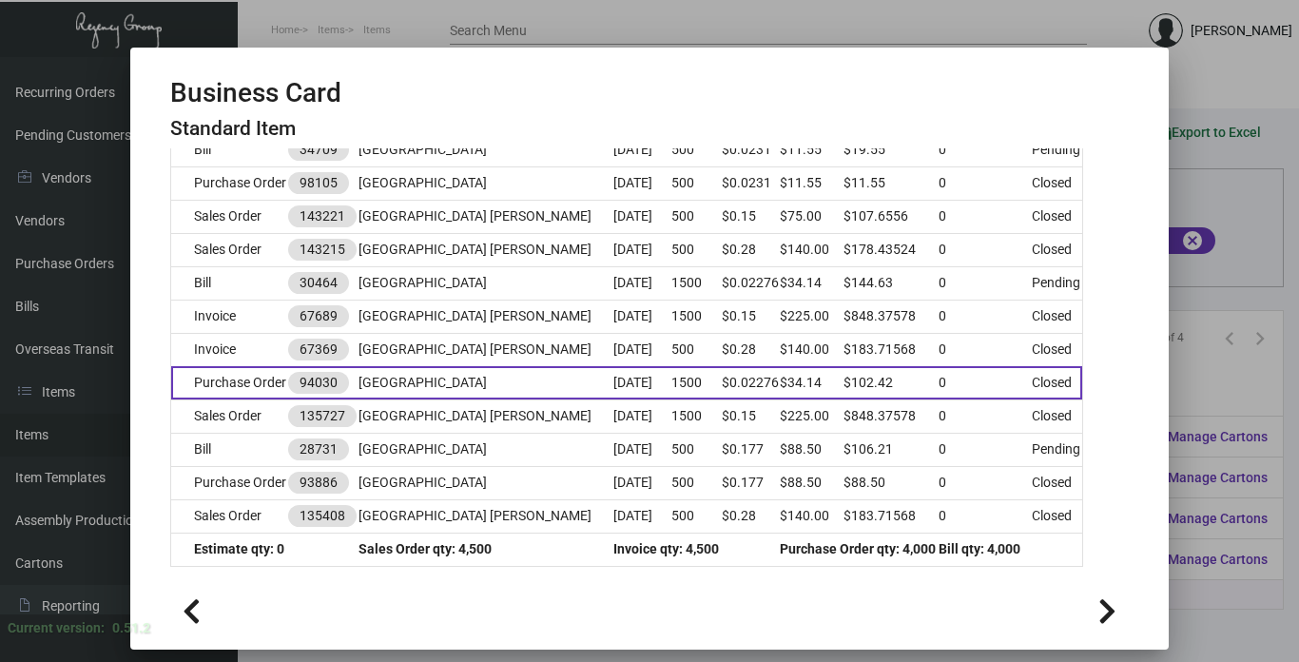
click at [241, 366] on td "Purchase Order" at bounding box center [230, 382] width 118 height 33
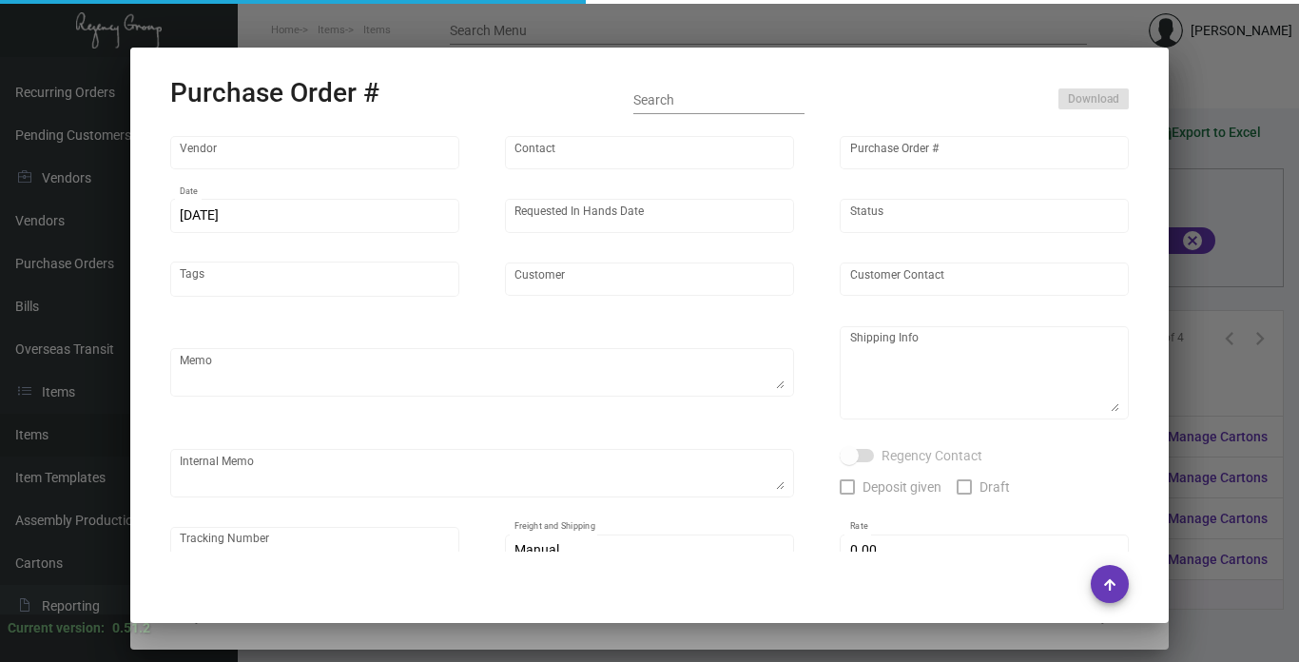
type input "4 Over"
type input "94030"
type input "[DATE]"
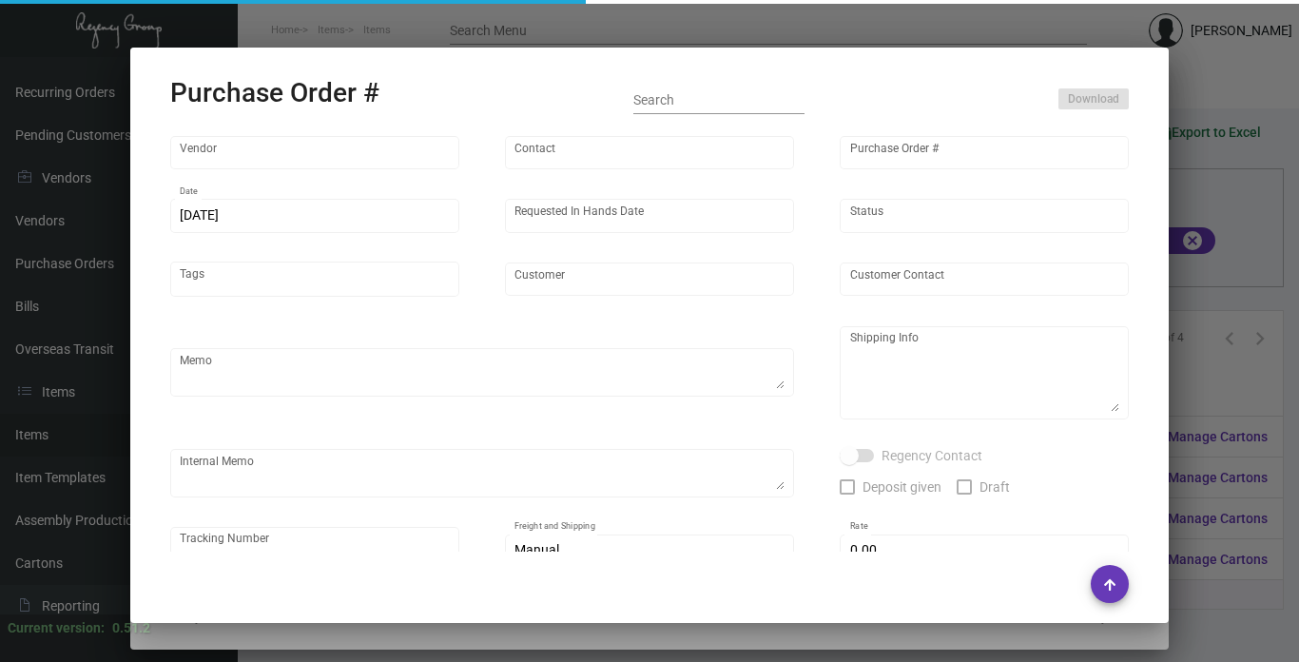
type input "[GEOGRAPHIC_DATA]"
type input "[PERSON_NAME]"
type textarea "[GEOGRAPHIC_DATA] - [PERSON_NAME] [STREET_ADDRESS][US_STATE]"
type textarea "Ships to [GEOGRAPHIC_DATA] then messengered. -- B2694128490"
type input "$ 0.00"
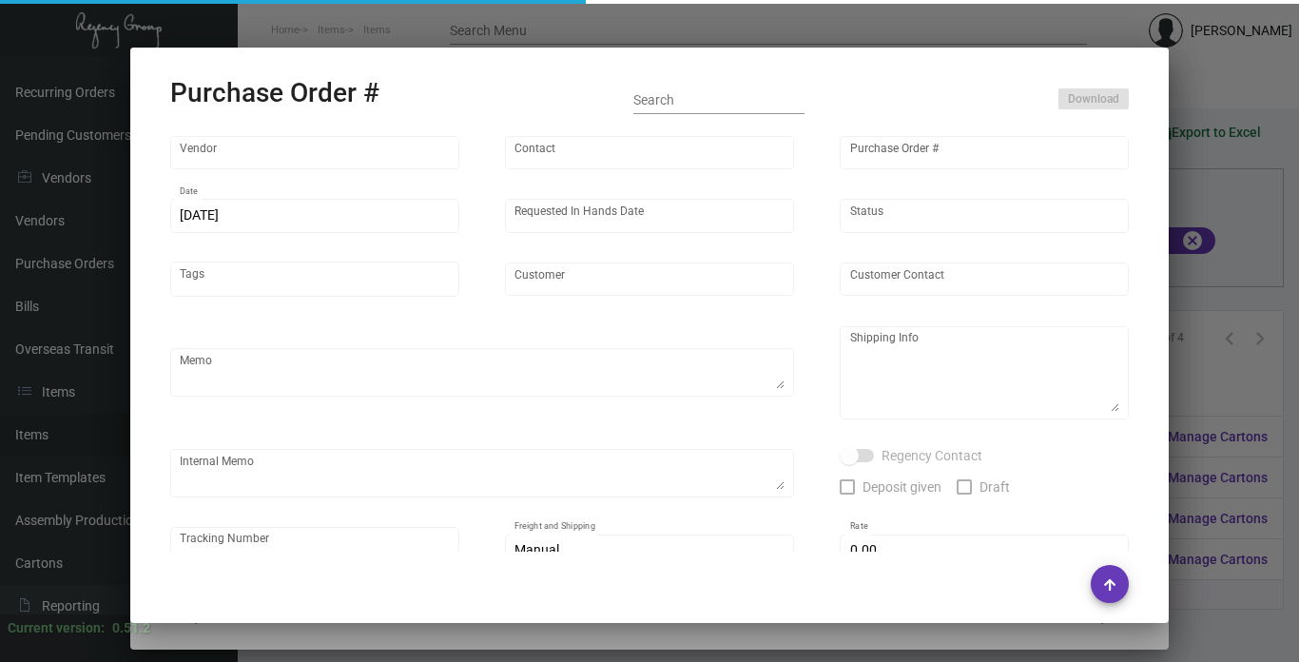
type input "United States Dollar $"
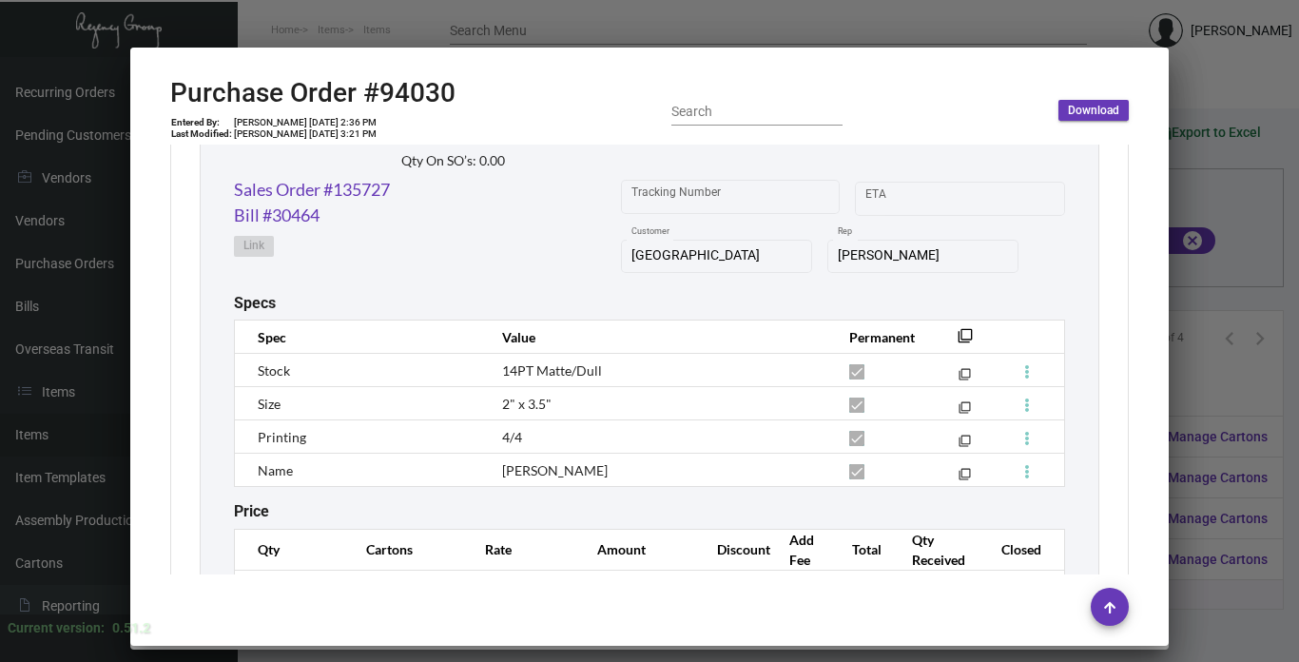
scroll to position [2331, 0]
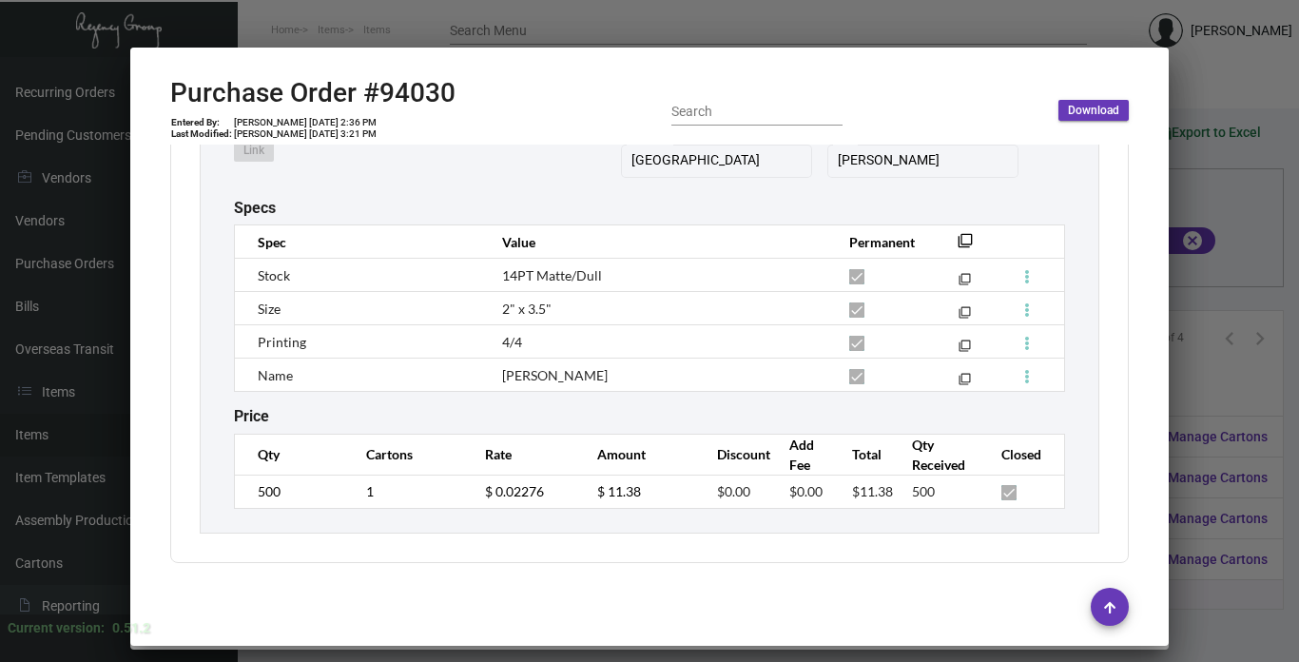
click at [1192, 391] on div at bounding box center [649, 331] width 1299 height 662
